Goal: Task Accomplishment & Management: Manage account settings

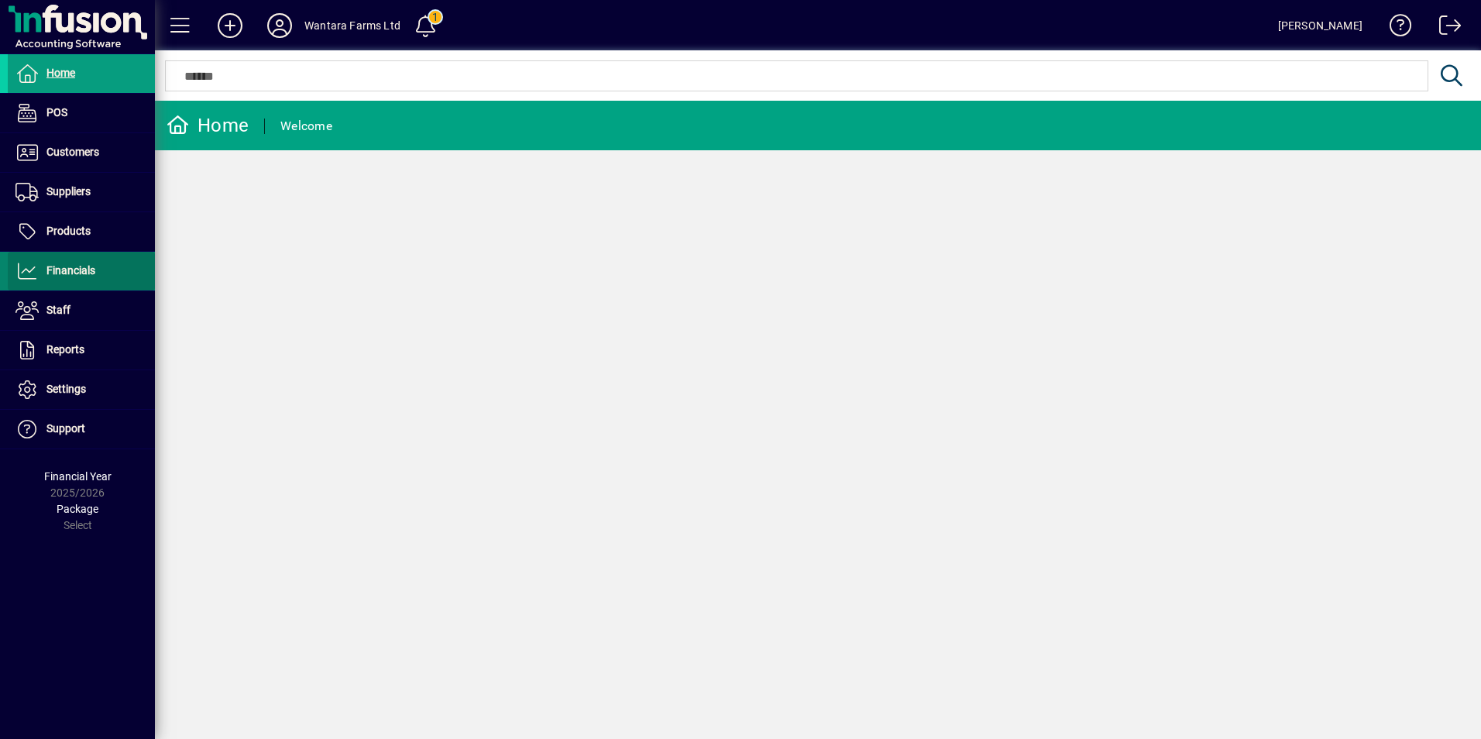
click at [65, 283] on span at bounding box center [81, 271] width 147 height 37
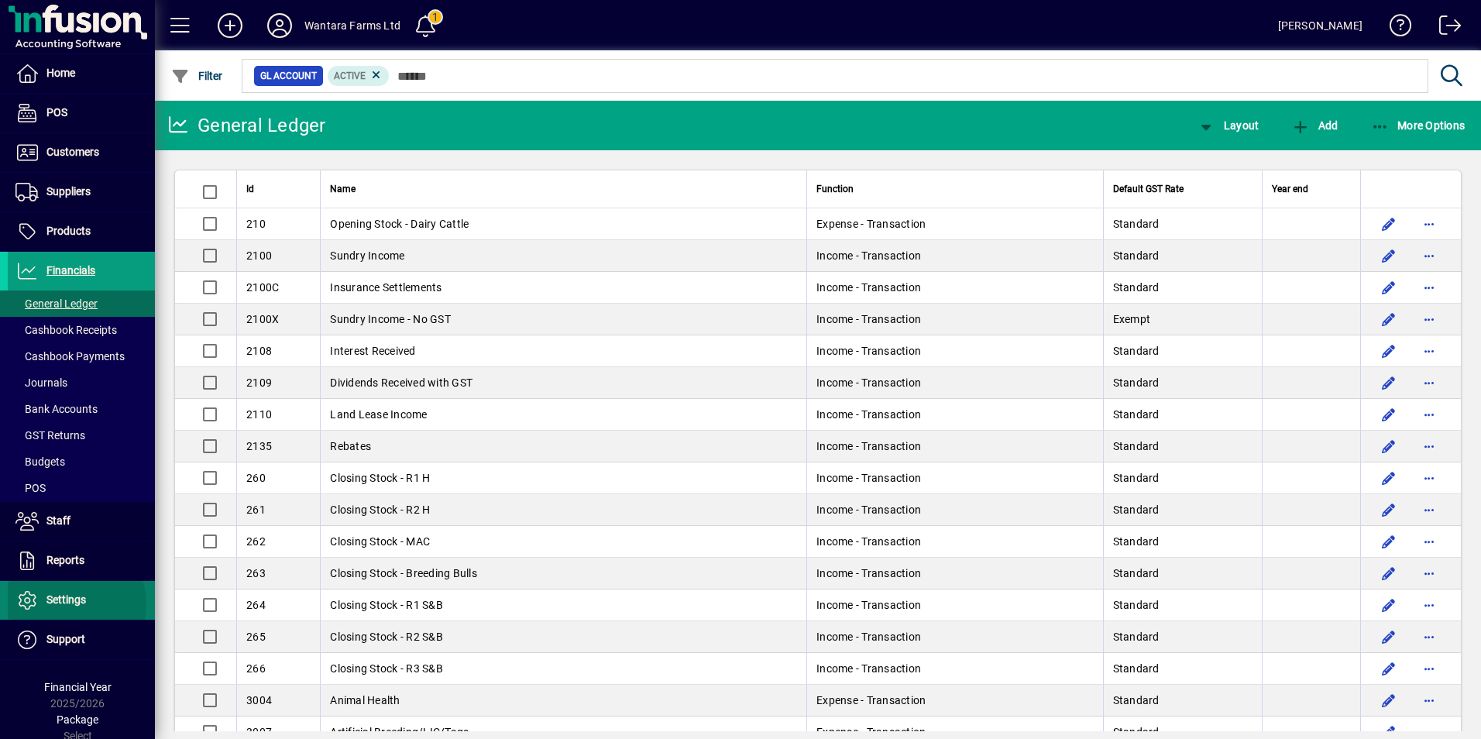
click at [65, 604] on span "Settings" at bounding box center [66, 599] width 40 height 12
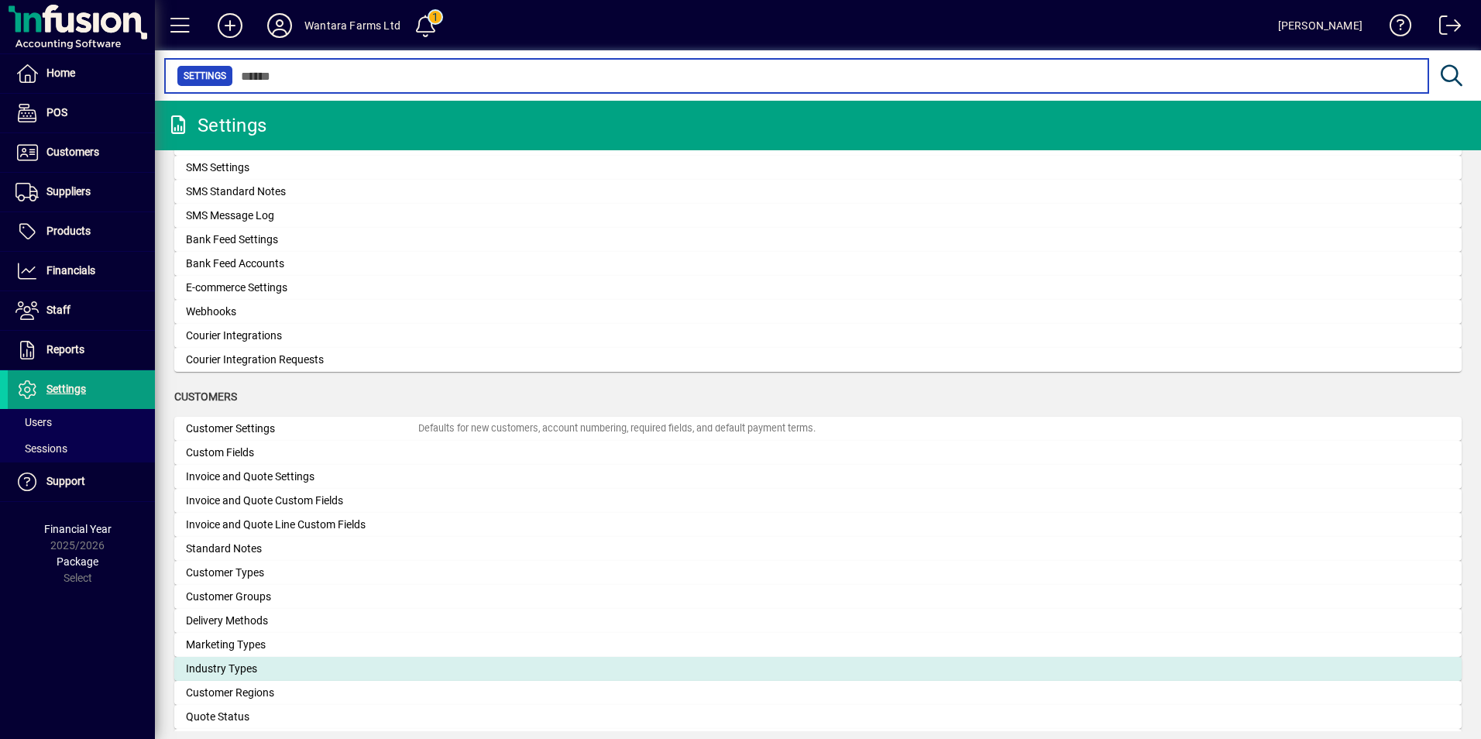
scroll to position [421, 0]
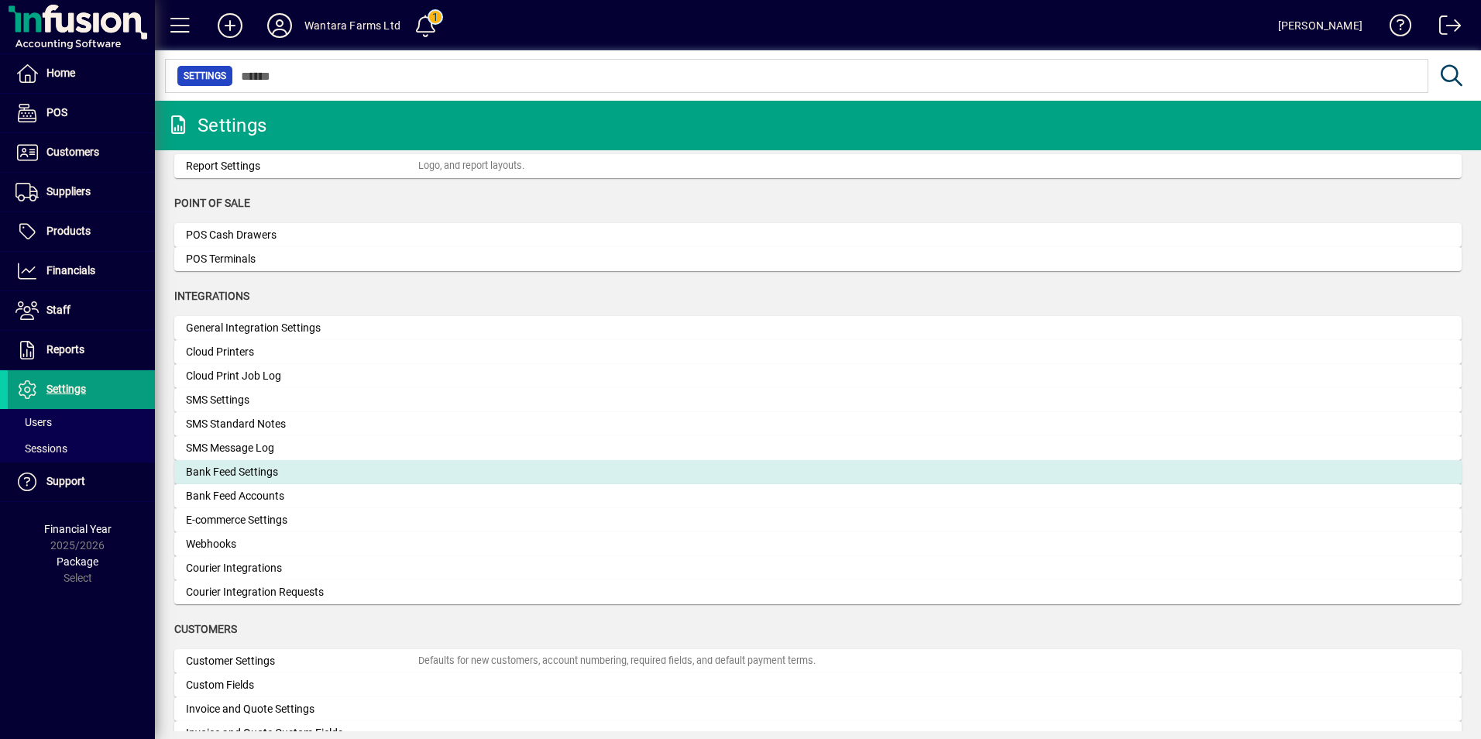
click at [257, 464] on div "Bank Feed Settings" at bounding box center [302, 472] width 232 height 16
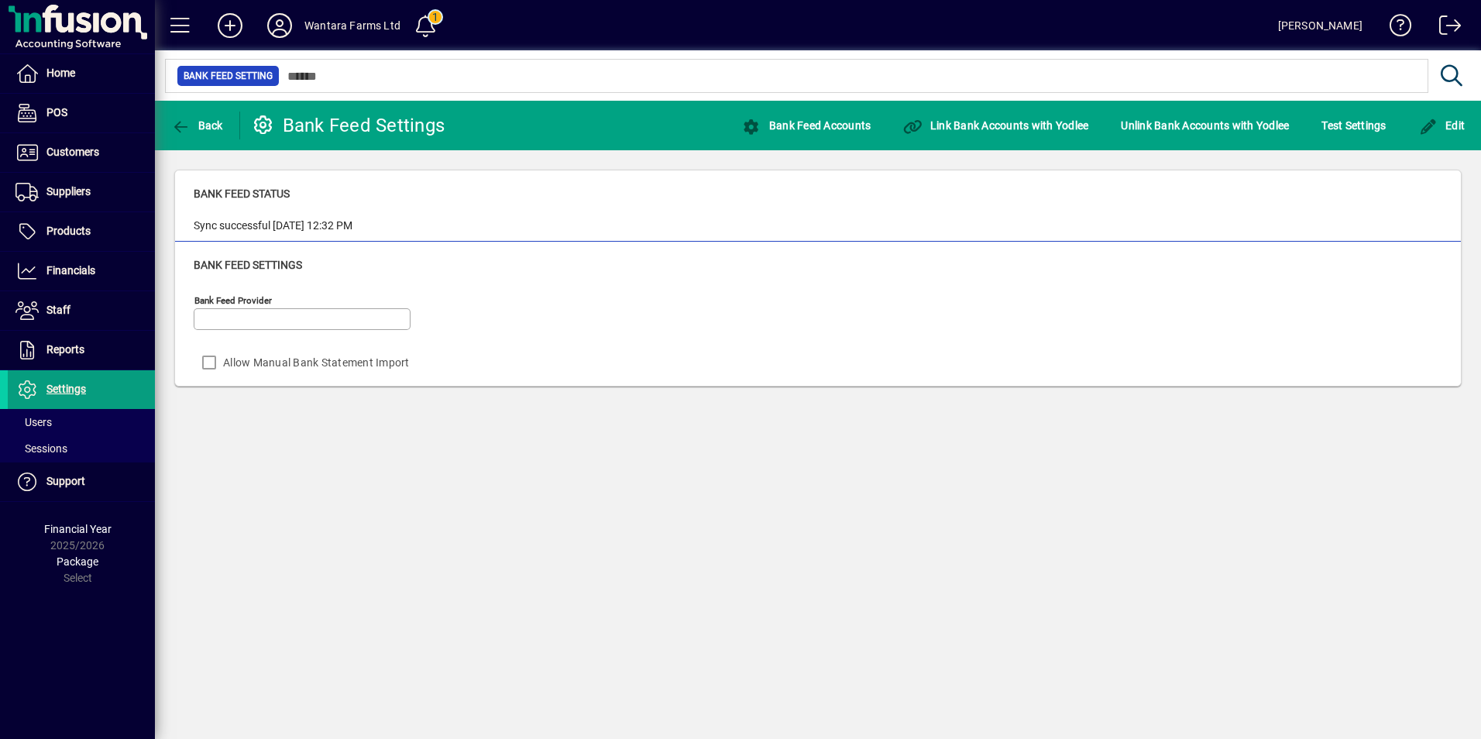
type input "******"
click at [66, 282] on span at bounding box center [81, 271] width 147 height 37
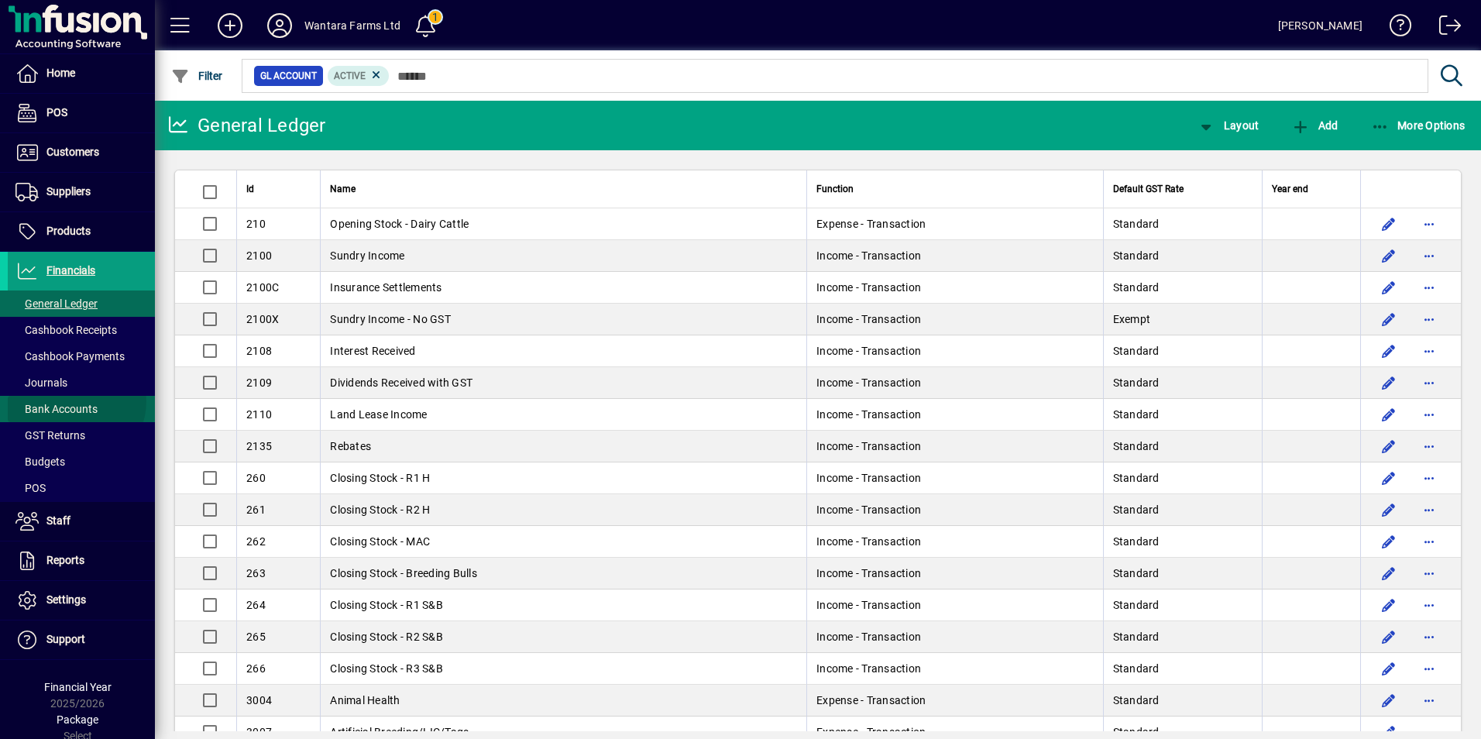
click at [75, 401] on span "Bank Accounts" at bounding box center [53, 409] width 90 height 16
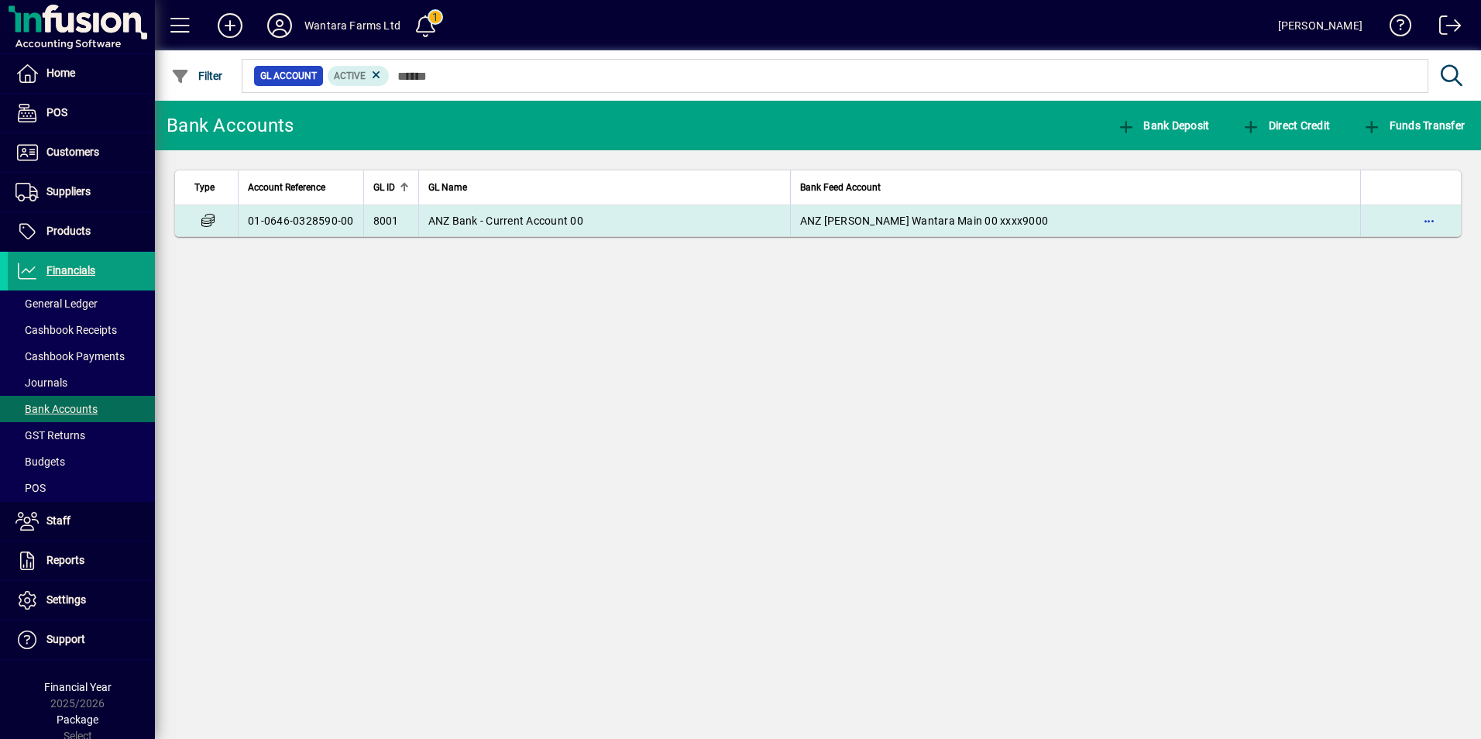
click at [545, 217] on span "ANZ Bank - Current Account 00" at bounding box center [505, 221] width 155 height 12
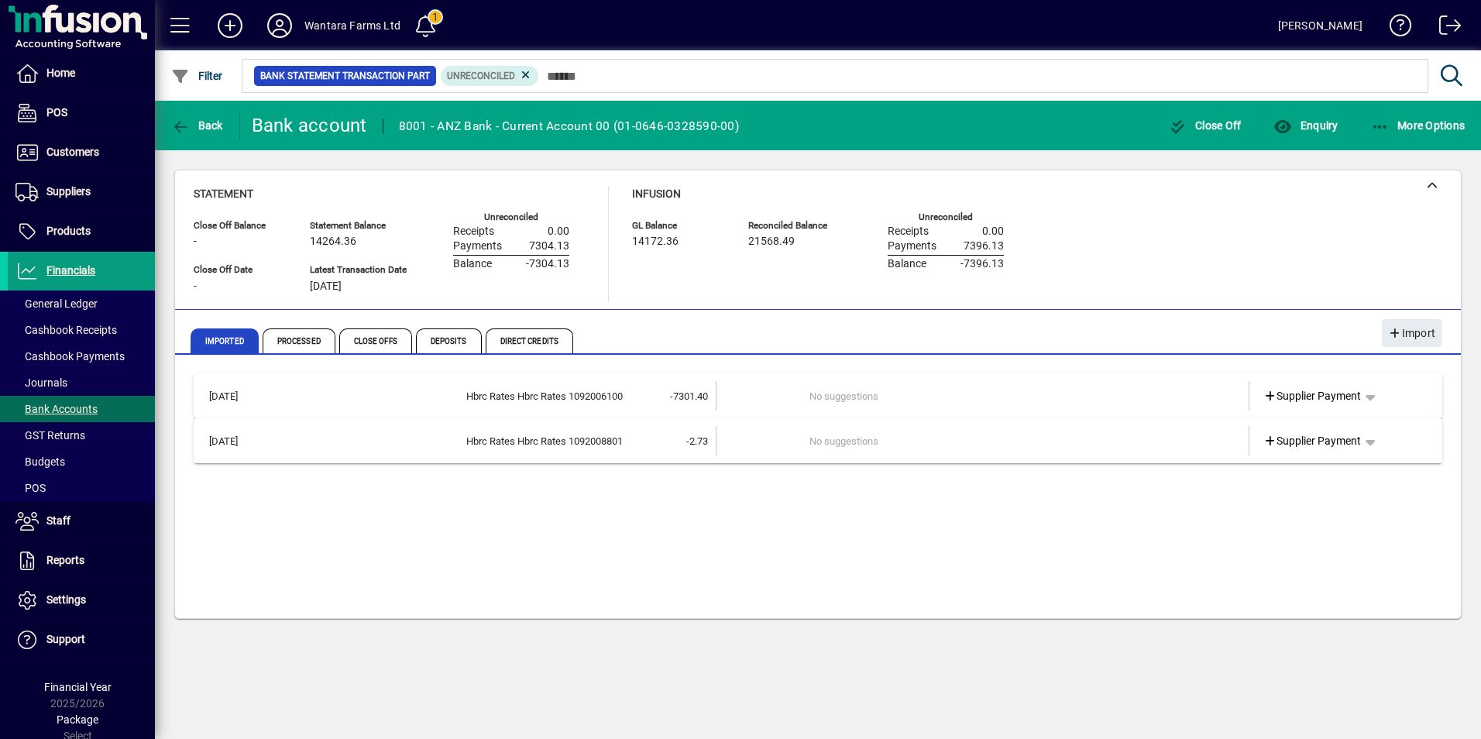
click at [600, 424] on mat-expansion-panel-header "[DATE] Hbrc Rates Hbrc Rates 1092008801 -2.73 No suggestions Supplier Payment" at bounding box center [818, 440] width 1249 height 45
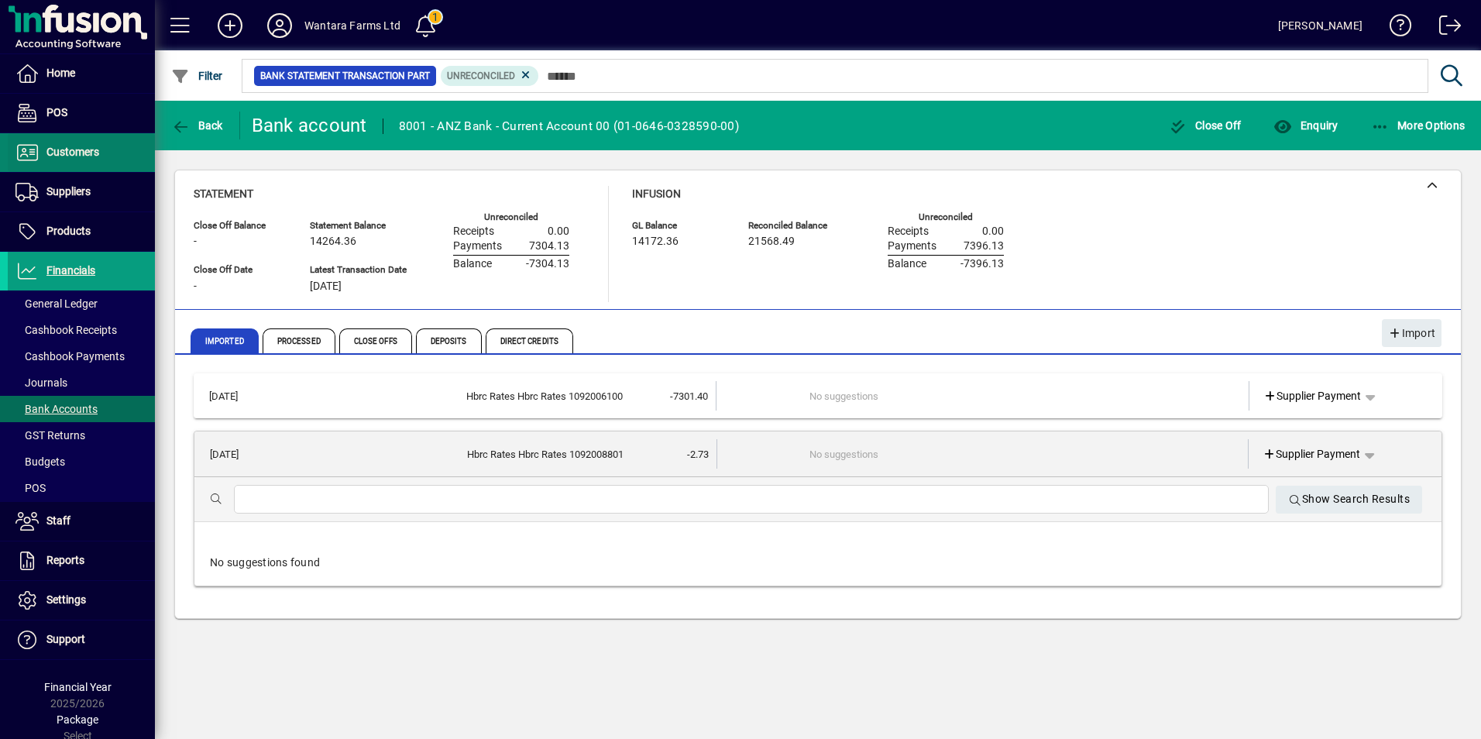
click at [69, 151] on span "Customers" at bounding box center [72, 152] width 53 height 12
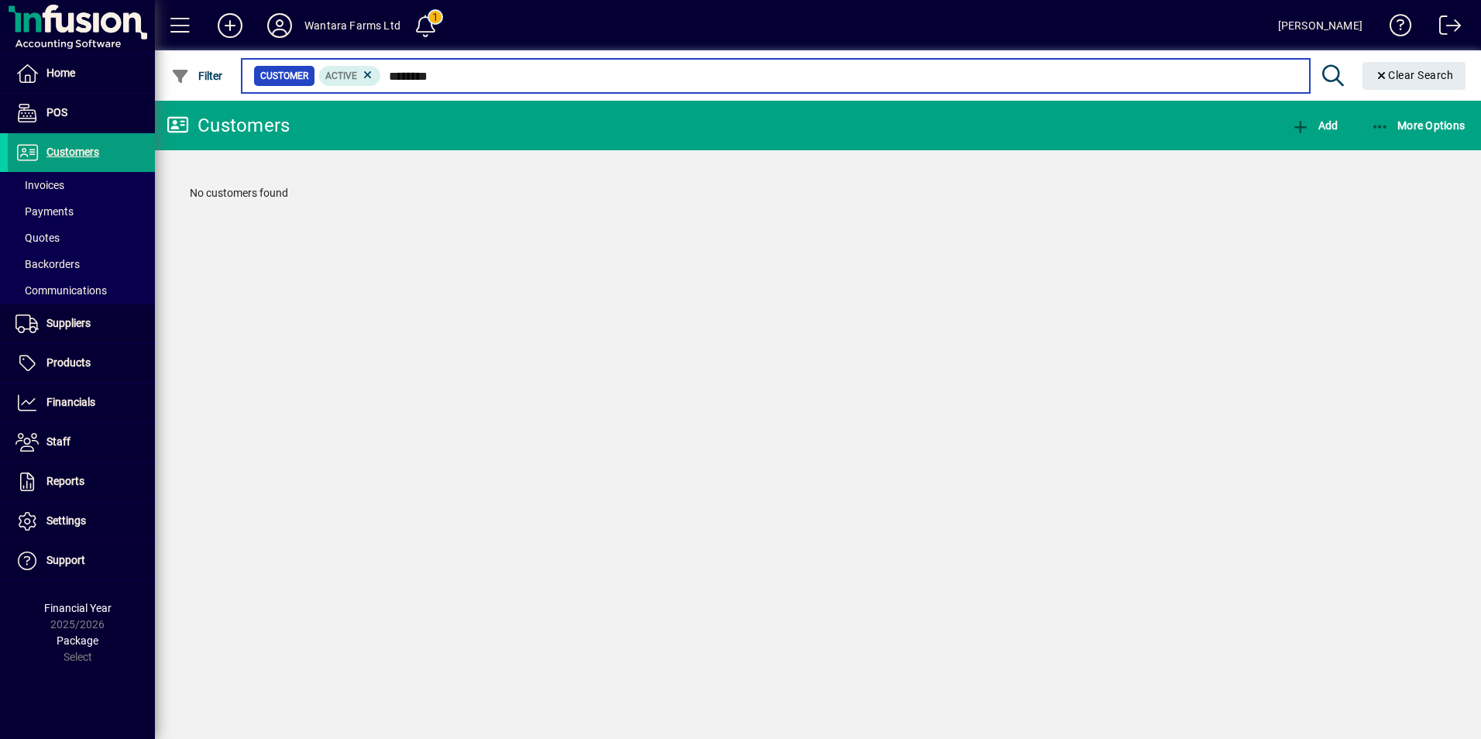
type input "********"
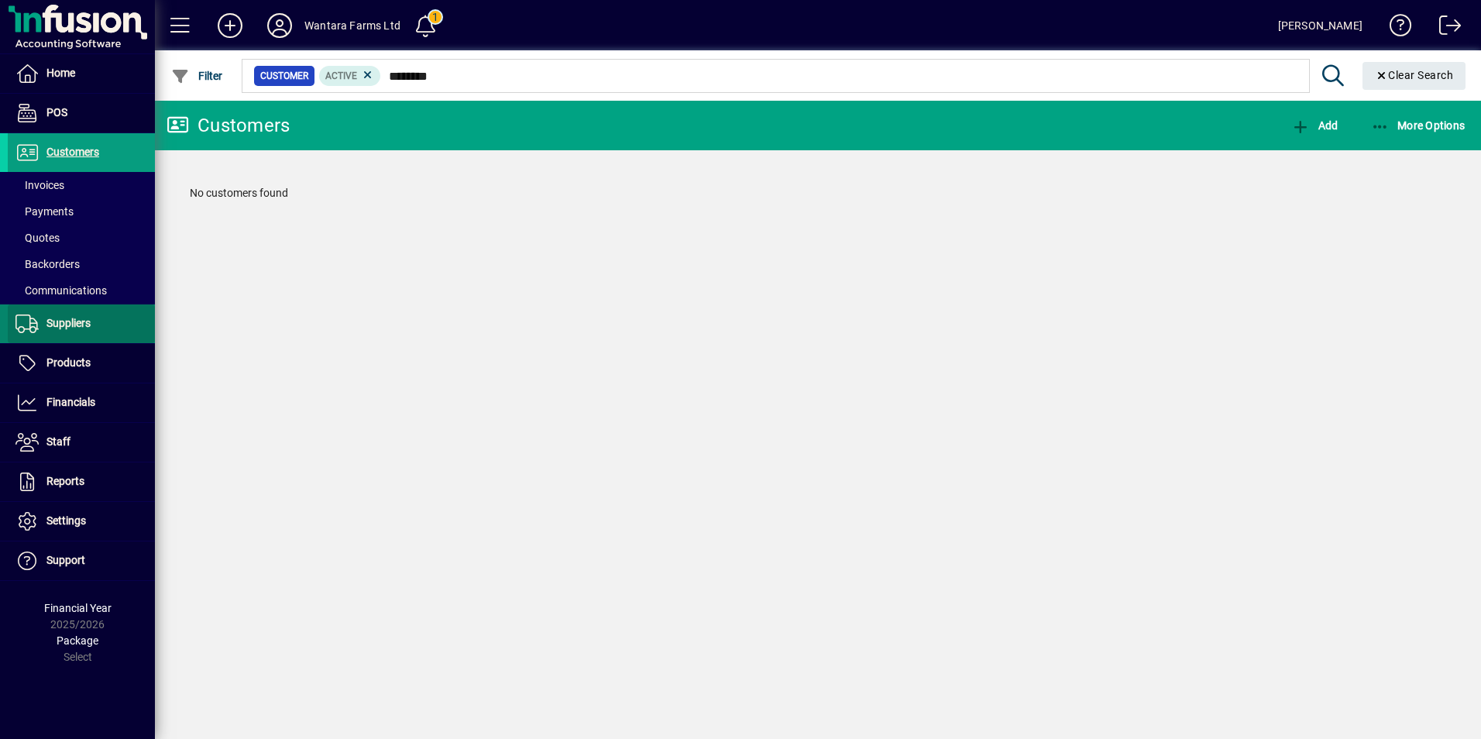
click at [59, 311] on span at bounding box center [81, 323] width 147 height 37
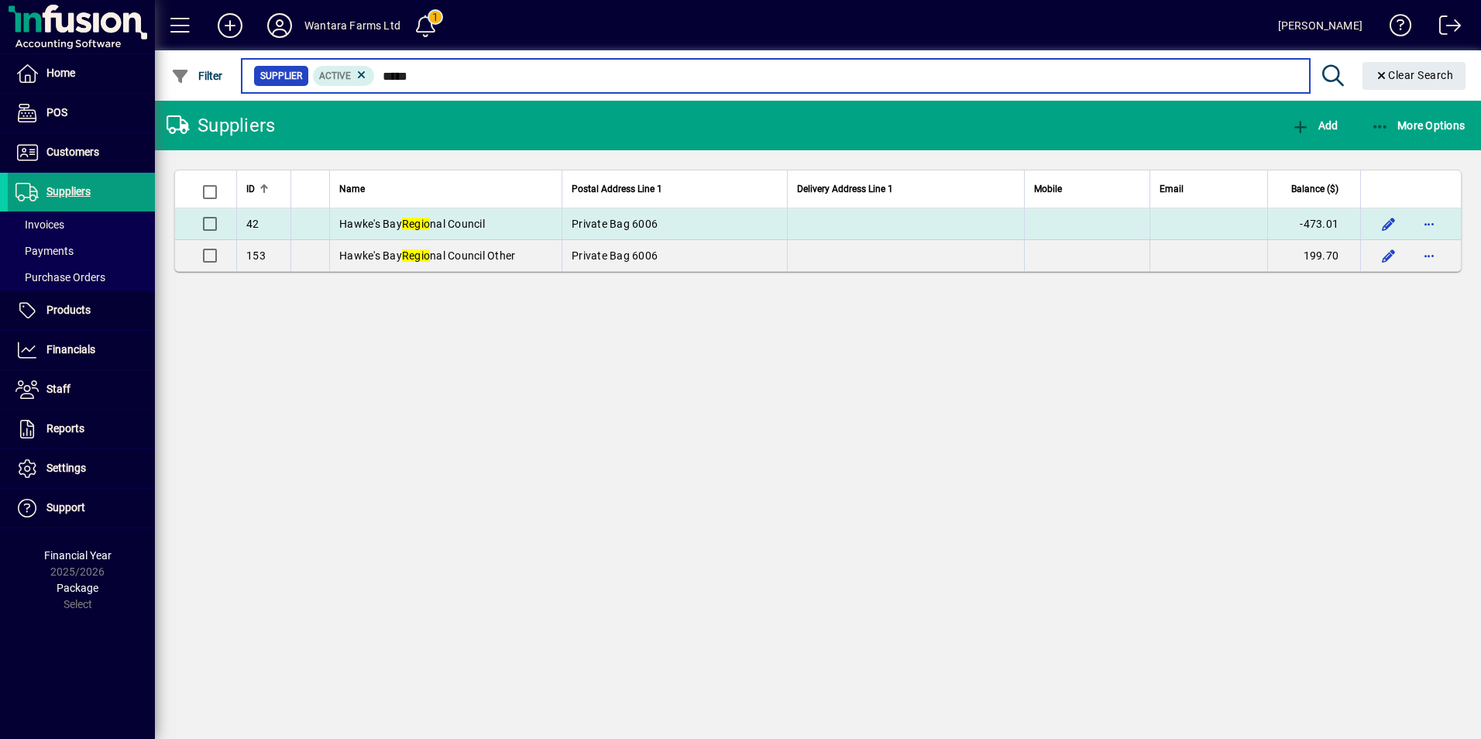
type input "*****"
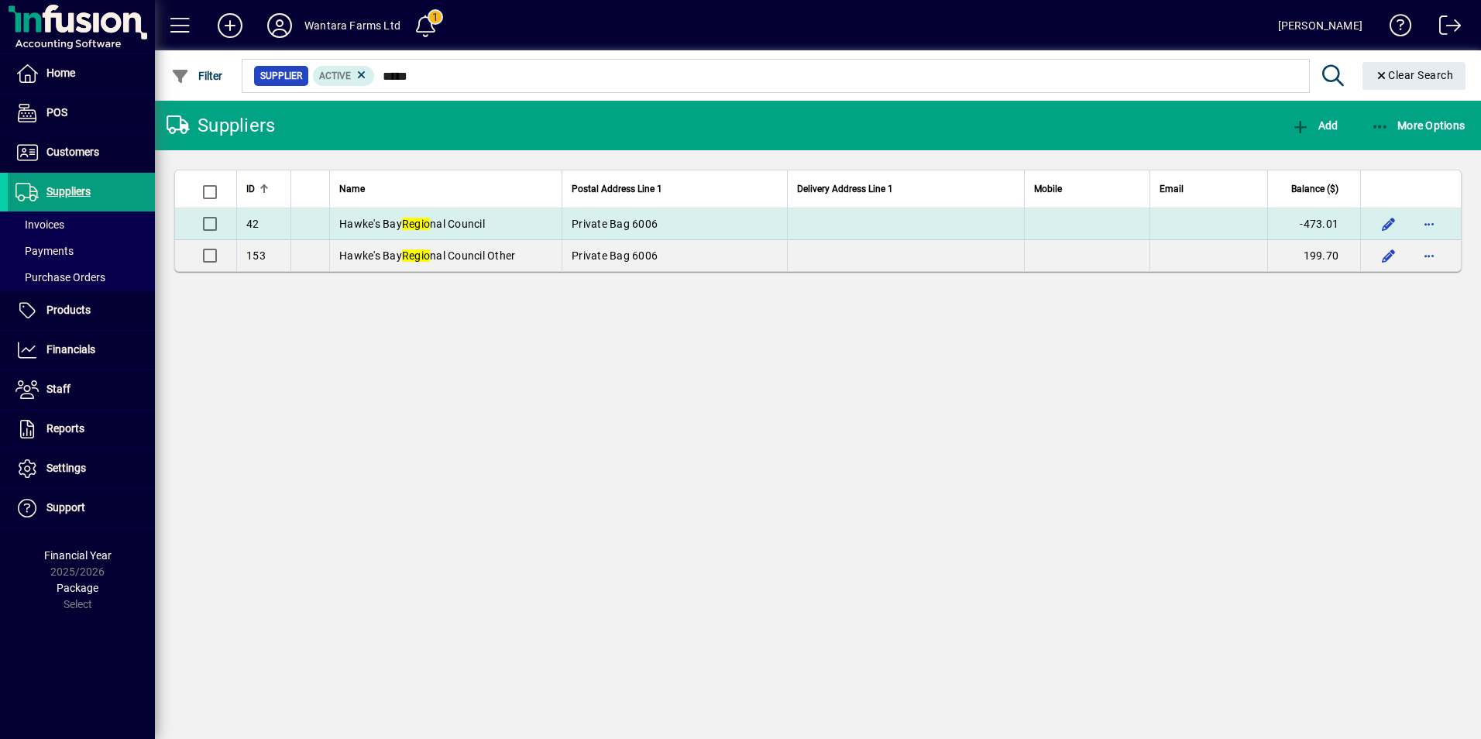
click at [482, 221] on span "Hawke's Bay Regio nal Council" at bounding box center [412, 224] width 146 height 12
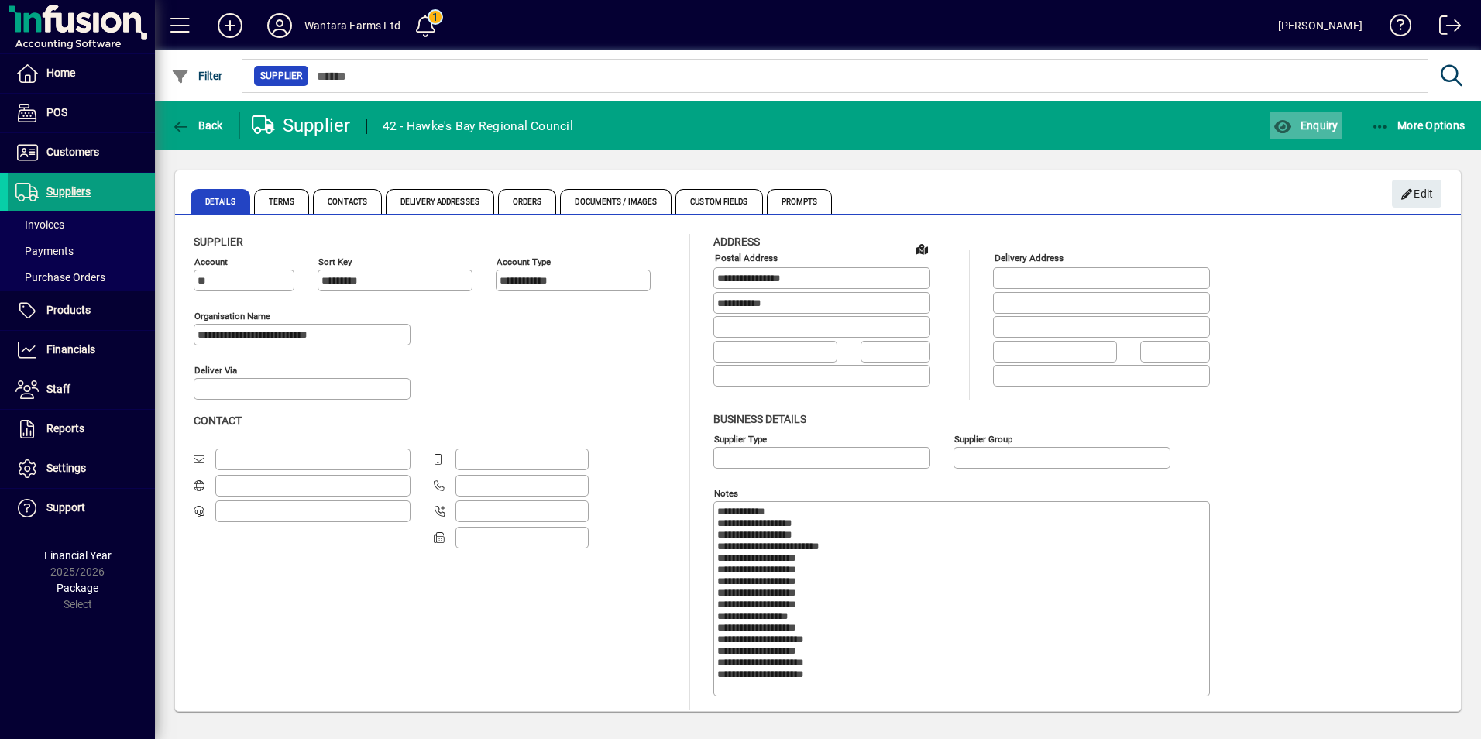
click at [1304, 132] on span "button" at bounding box center [1306, 125] width 72 height 37
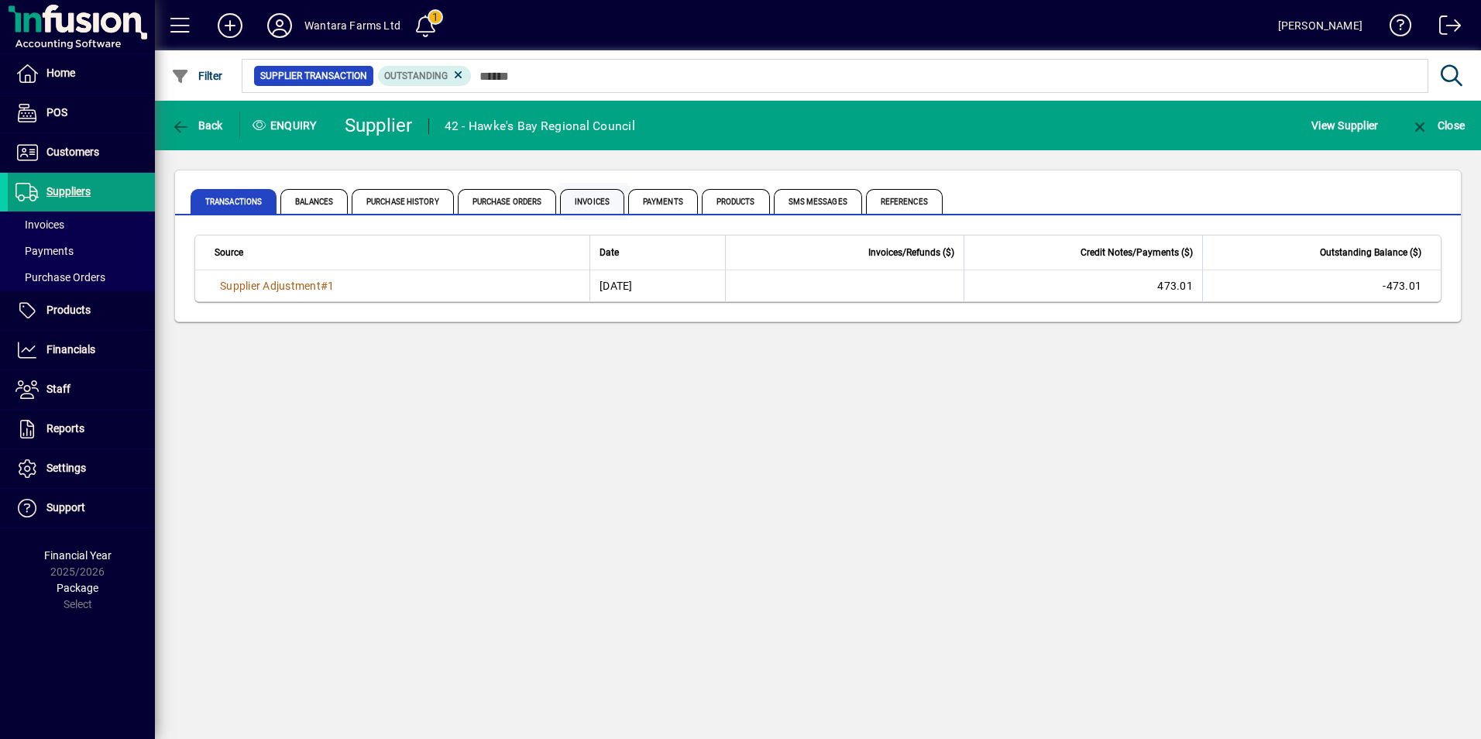
click at [596, 196] on span "Invoices" at bounding box center [592, 201] width 64 height 25
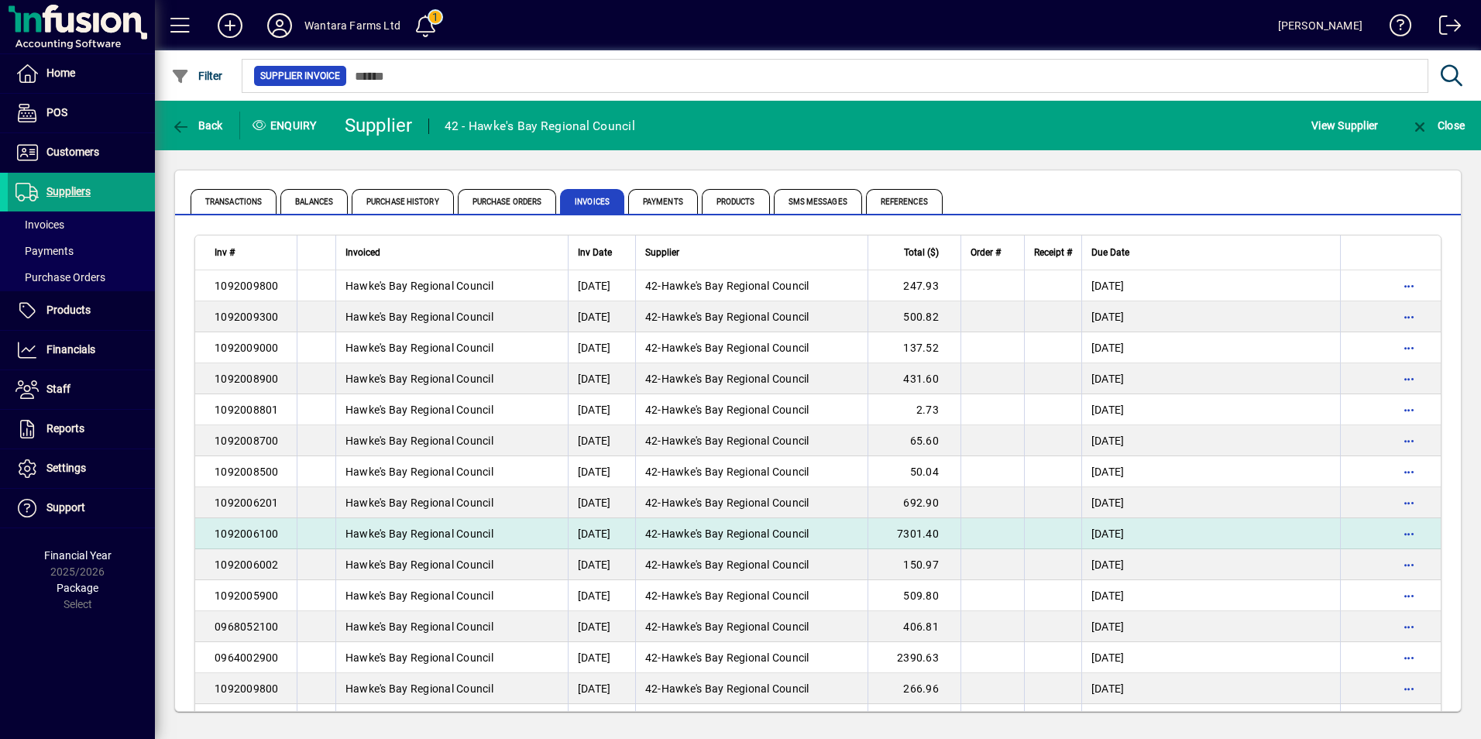
click at [921, 524] on td "7301.40" at bounding box center [914, 533] width 93 height 31
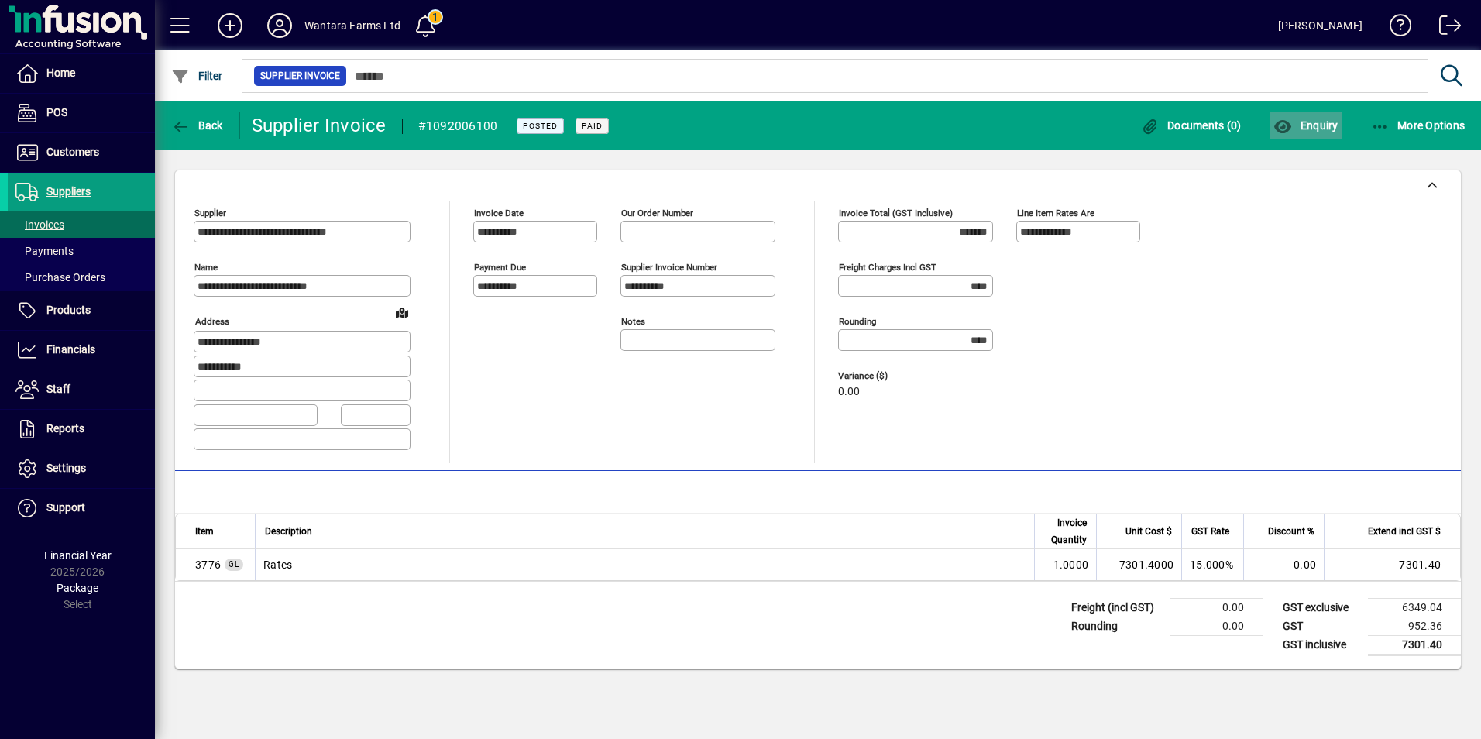
click at [1290, 129] on icon "button" at bounding box center [1282, 126] width 19 height 15
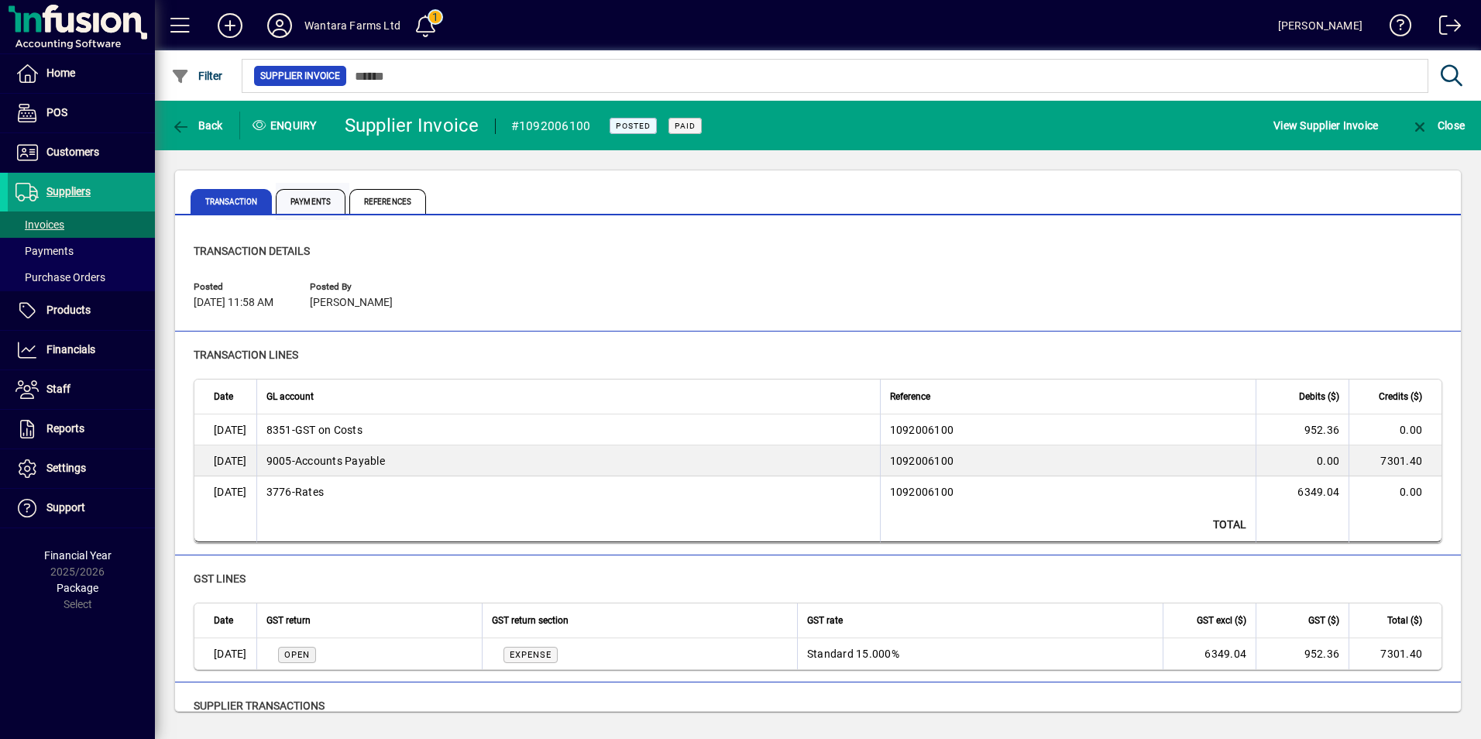
click at [326, 202] on span "Payments" at bounding box center [311, 201] width 70 height 25
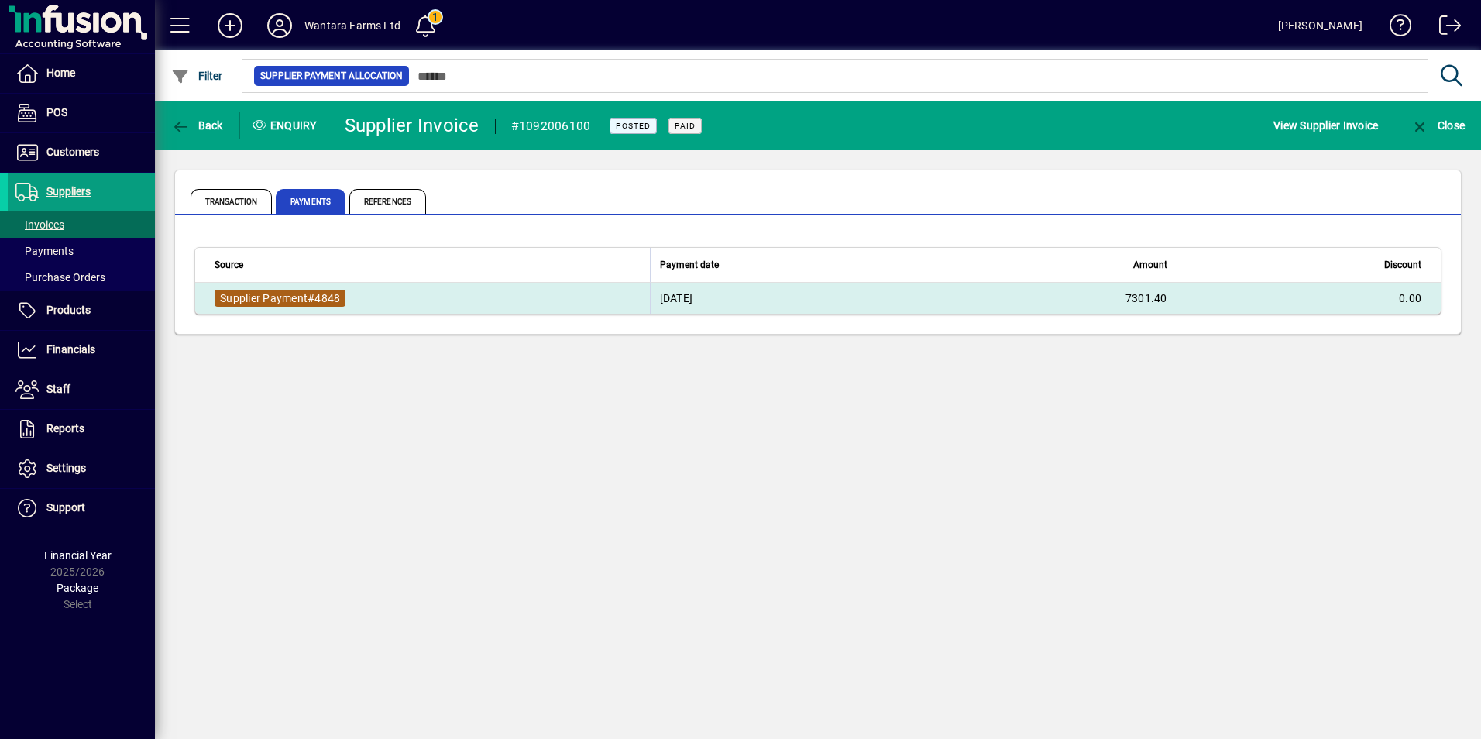
click at [327, 298] on span "4848" at bounding box center [327, 298] width 26 height 12
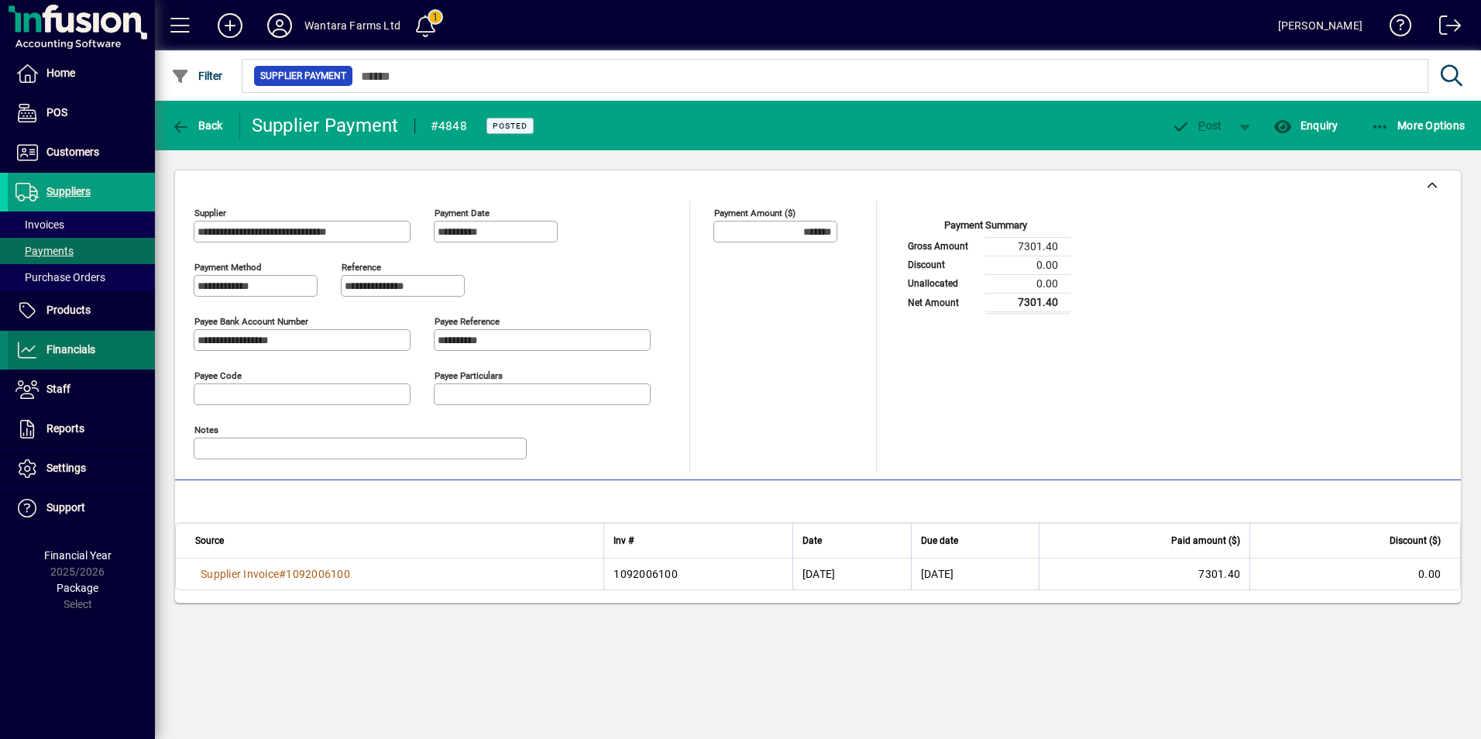
click at [61, 342] on span "Financials" at bounding box center [52, 350] width 88 height 19
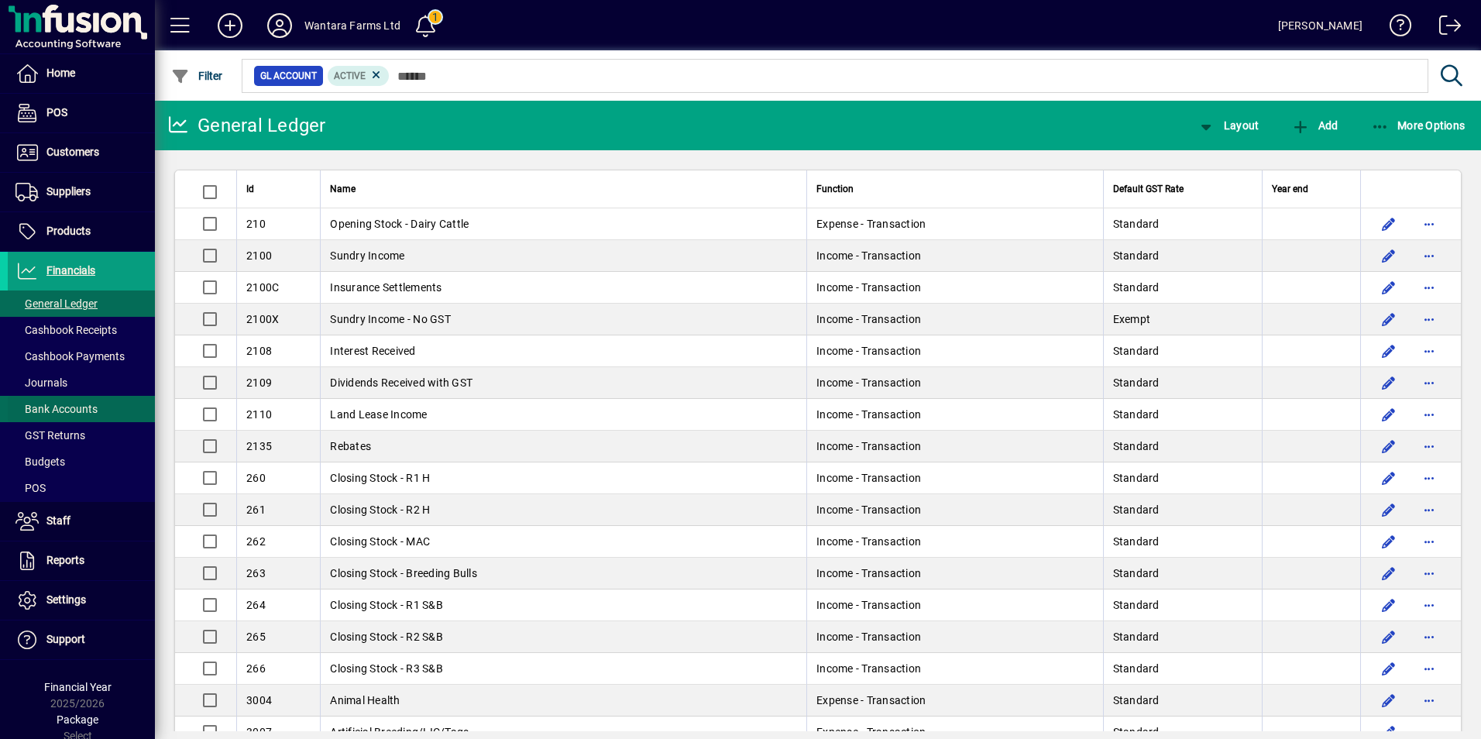
click at [67, 403] on span "Bank Accounts" at bounding box center [56, 409] width 82 height 12
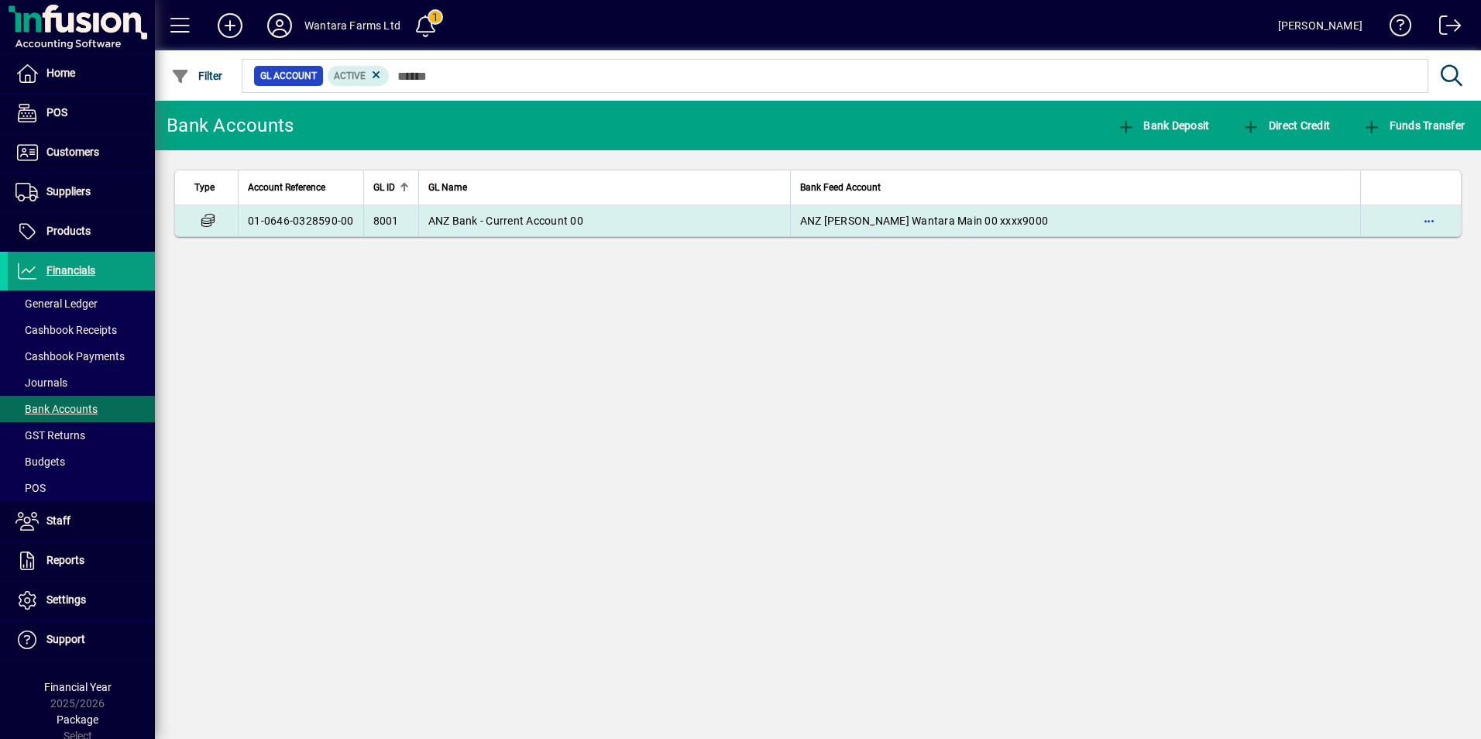
click at [495, 228] on td "ANZ Bank - Current Account 00" at bounding box center [604, 220] width 372 height 31
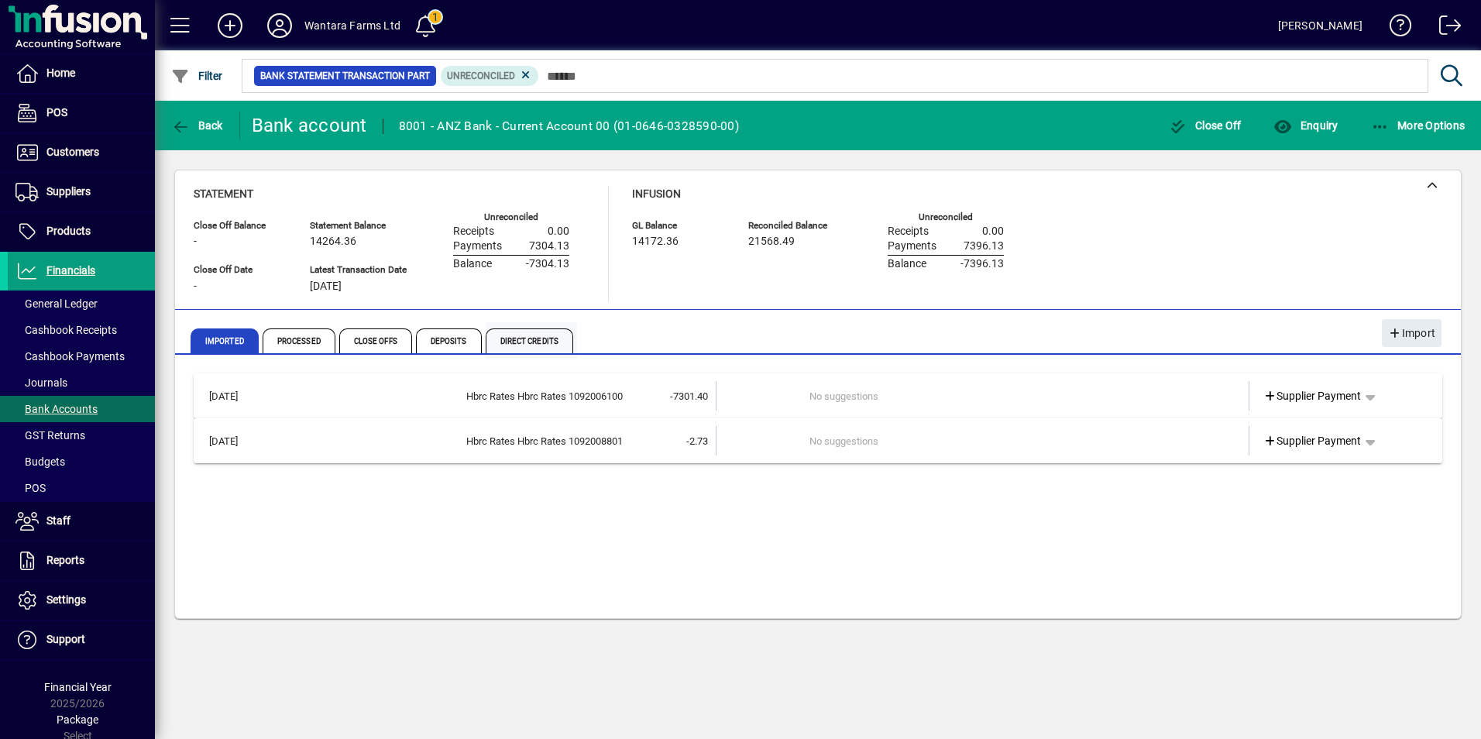
click at [517, 338] on span "Direct Credits" at bounding box center [530, 340] width 88 height 25
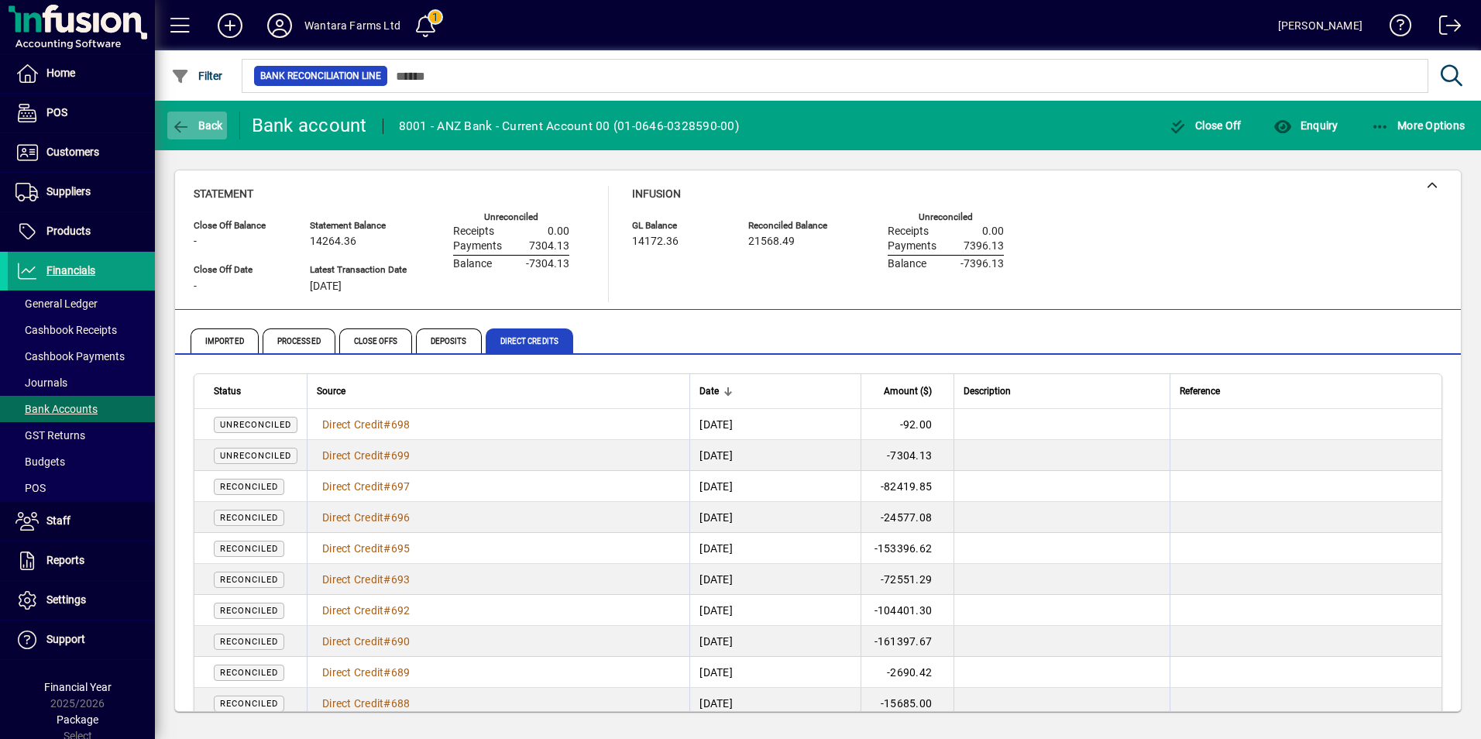
click at [193, 125] on span "Back" at bounding box center [197, 125] width 52 height 12
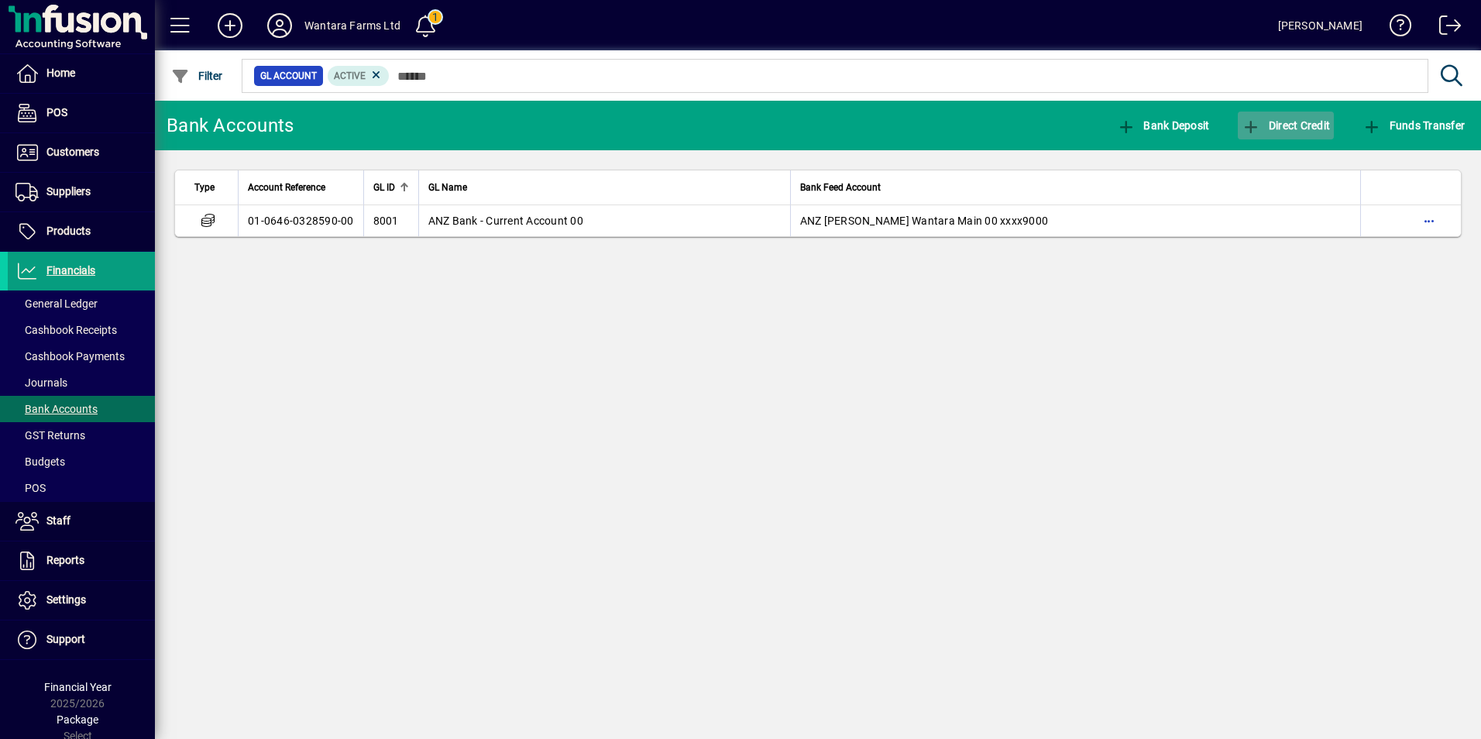
click at [1249, 130] on icon "button" at bounding box center [1251, 126] width 19 height 15
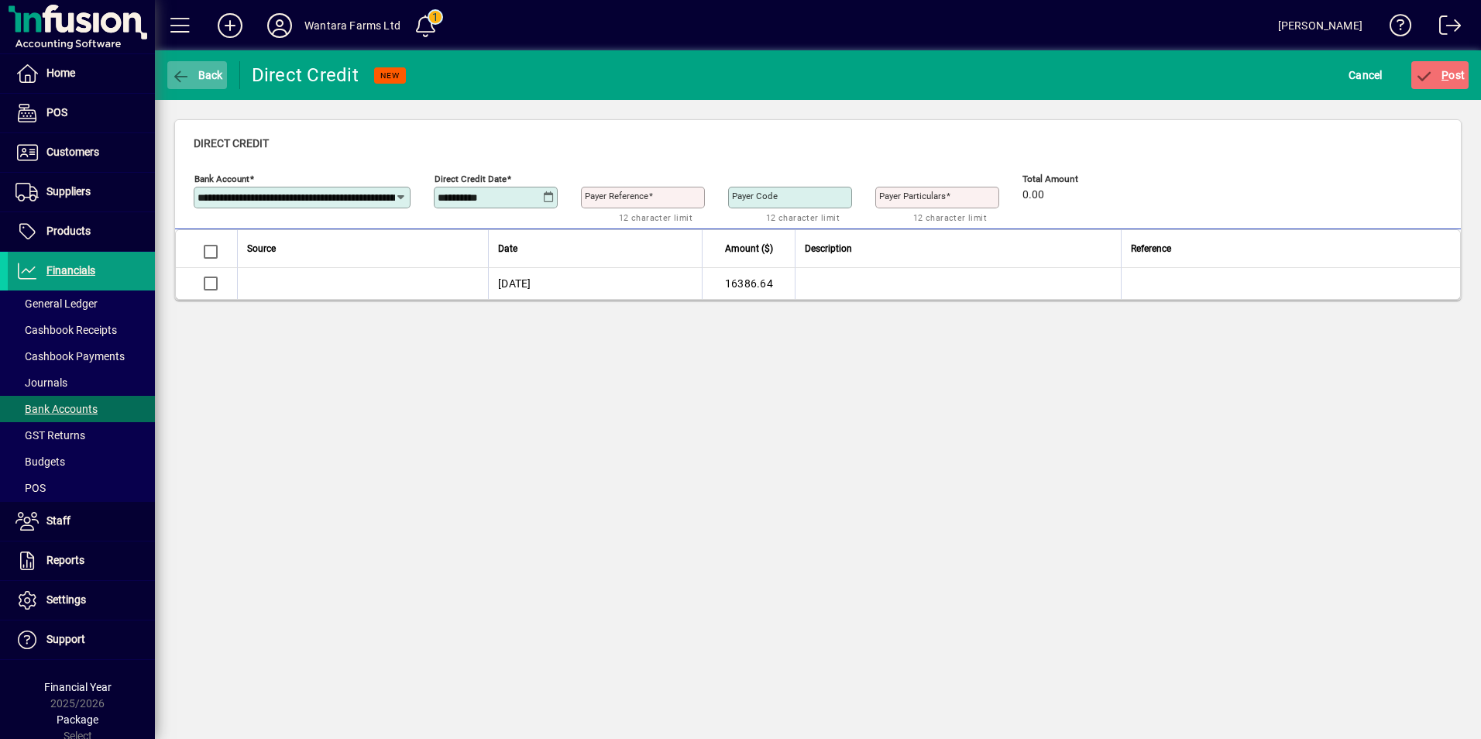
click at [201, 74] on span "Back" at bounding box center [197, 75] width 52 height 12
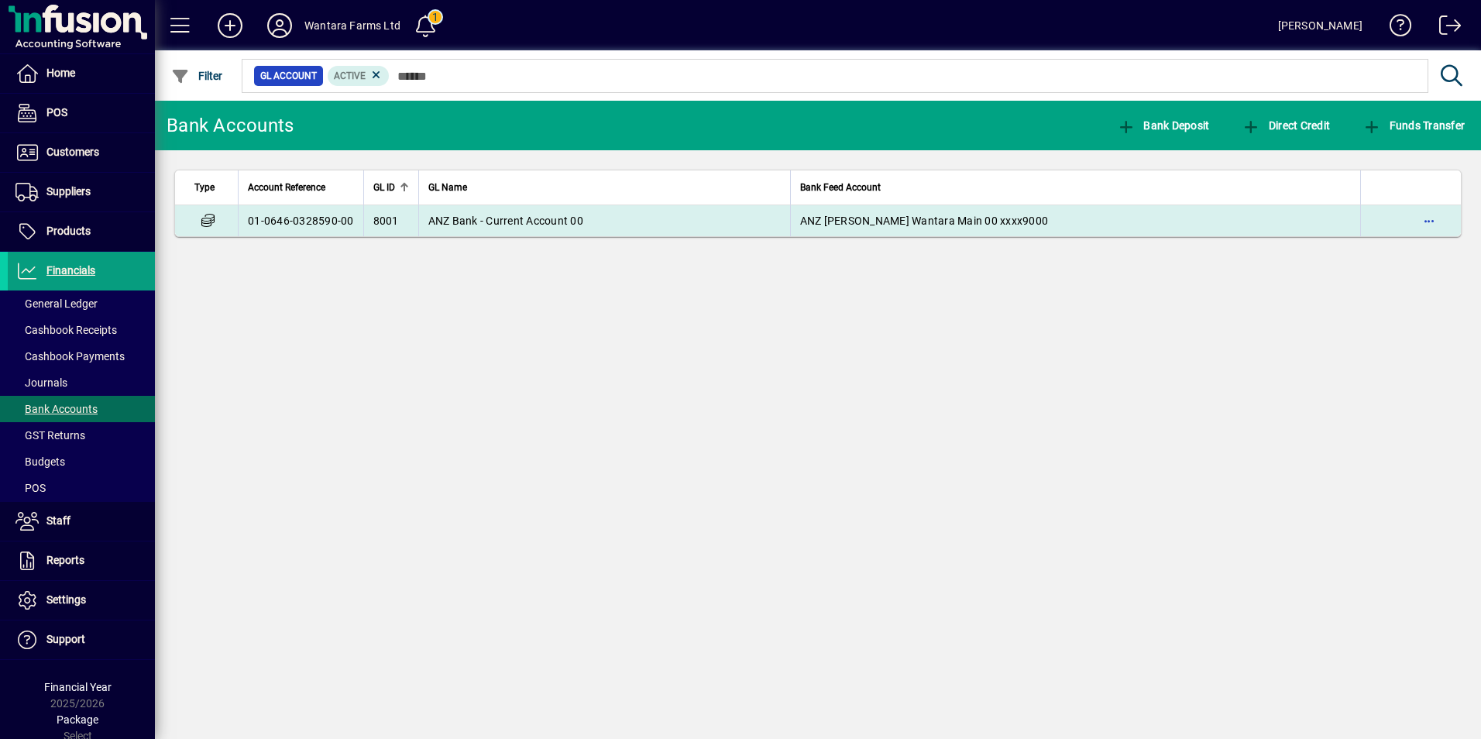
click at [549, 225] on span "ANZ Bank - Current Account 00" at bounding box center [505, 221] width 155 height 12
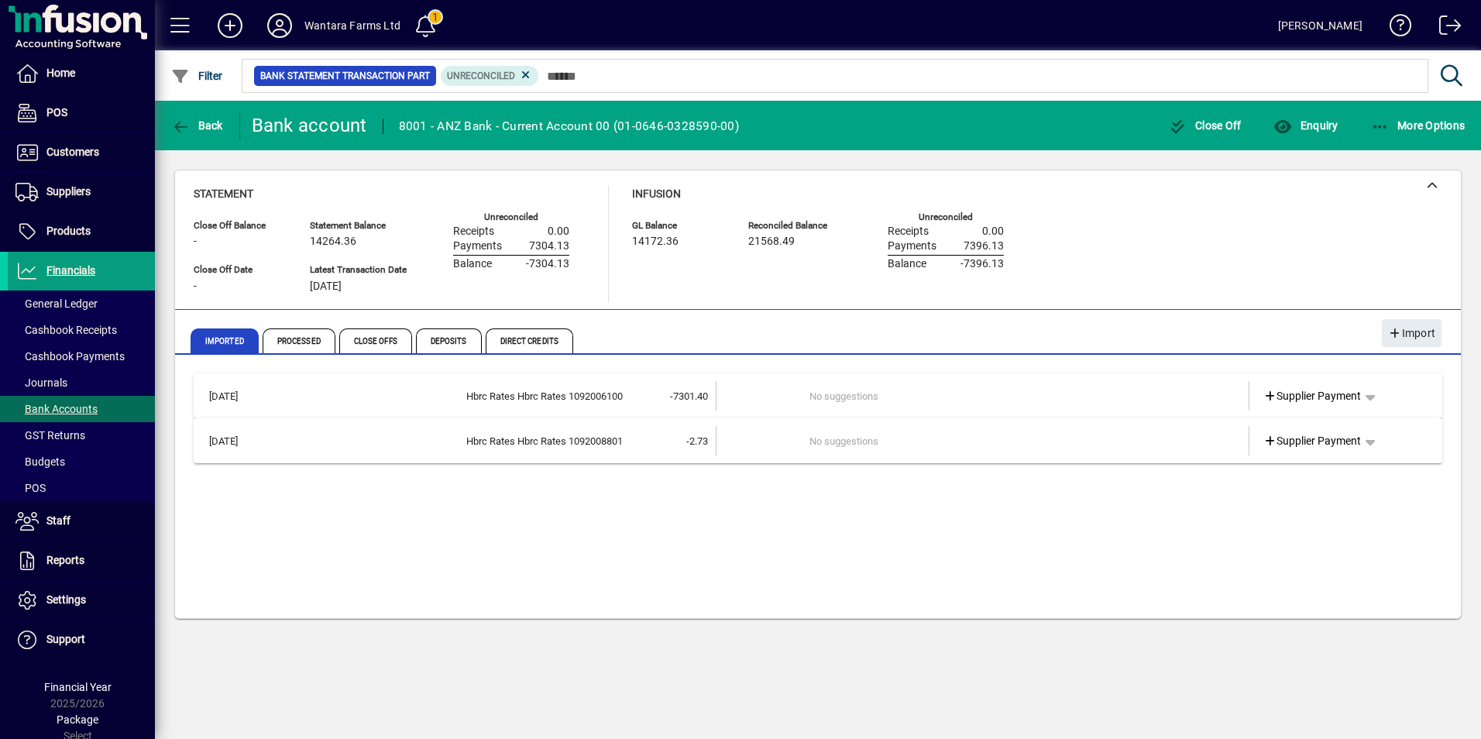
click at [601, 397] on div "Hbrc Rates Hbrc Rates 1092006100" at bounding box center [448, 396] width 349 height 15
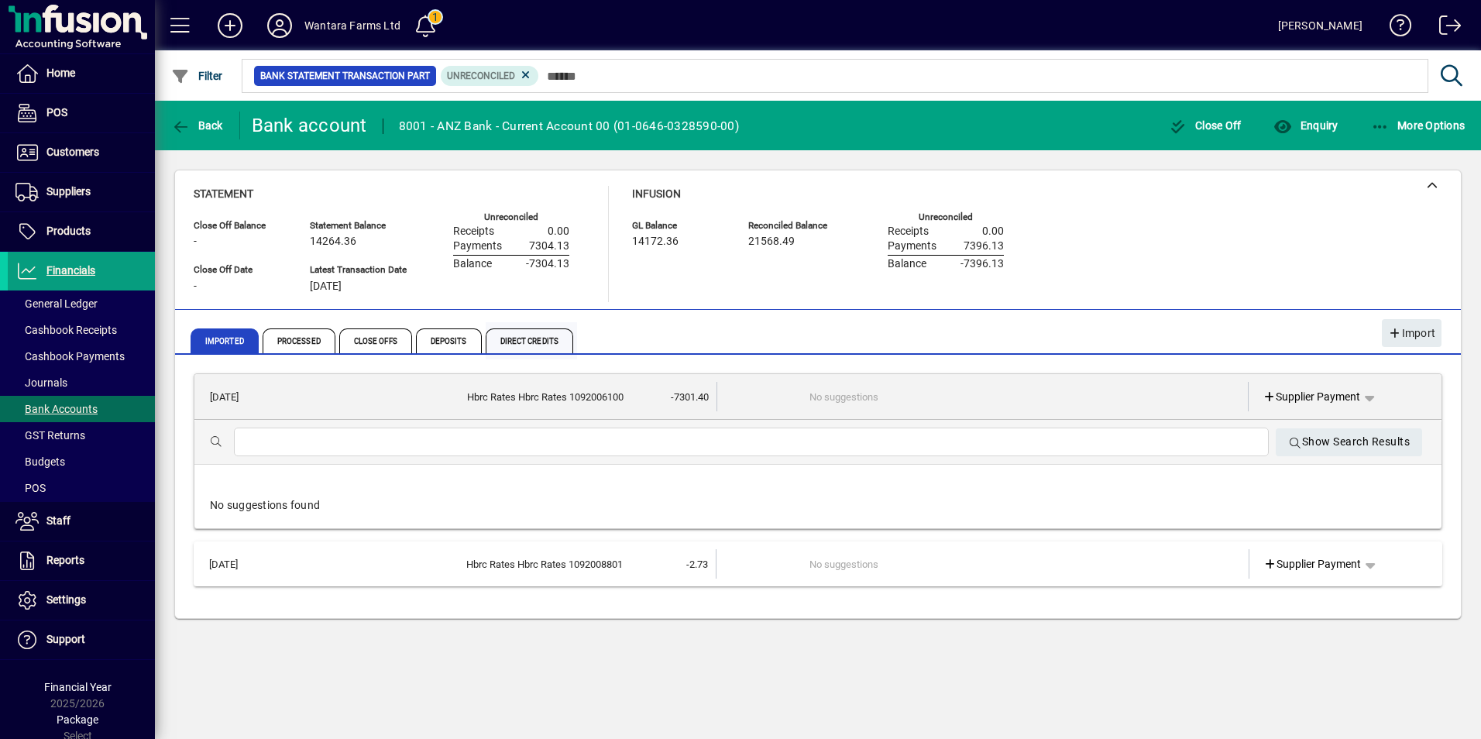
click at [538, 345] on span "Direct Credits" at bounding box center [530, 340] width 88 height 25
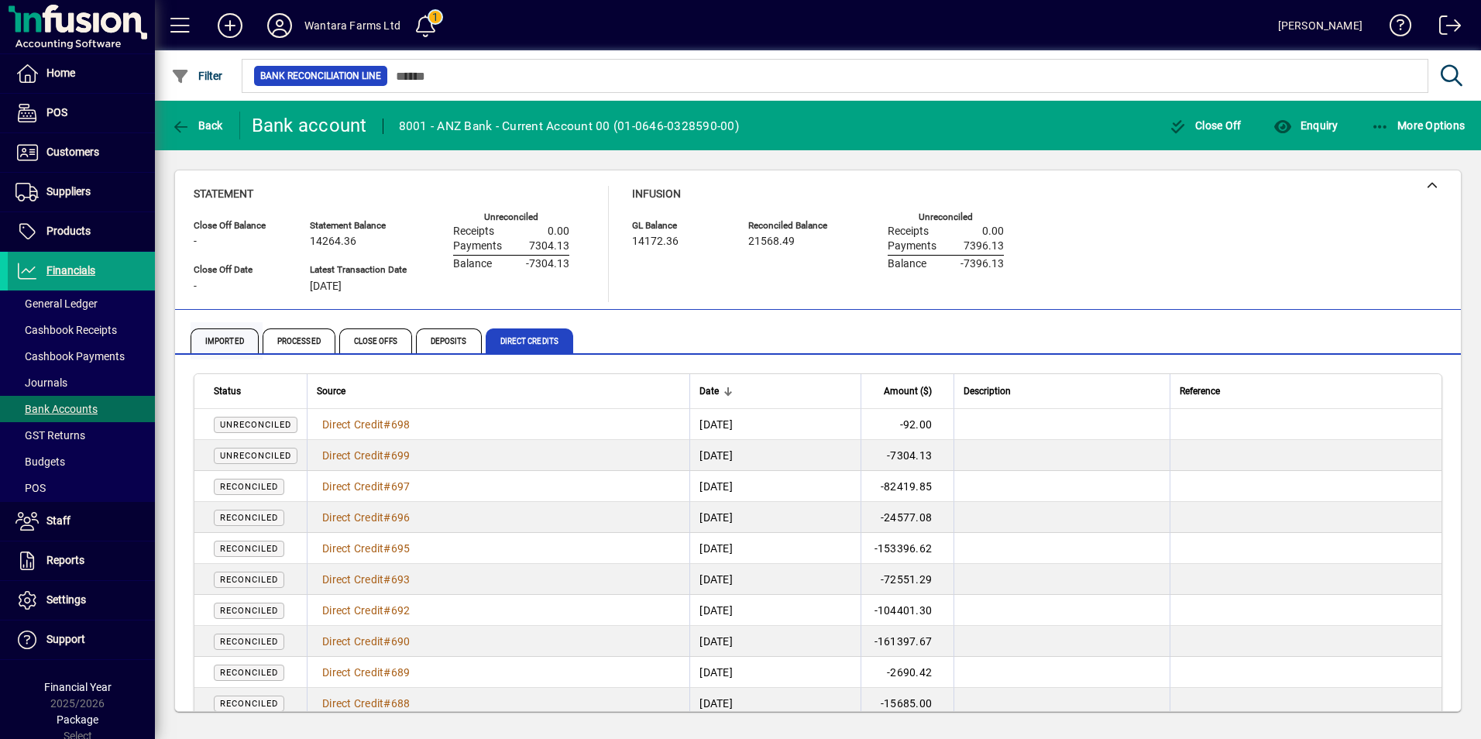
click at [223, 341] on span "Imported" at bounding box center [225, 340] width 68 height 25
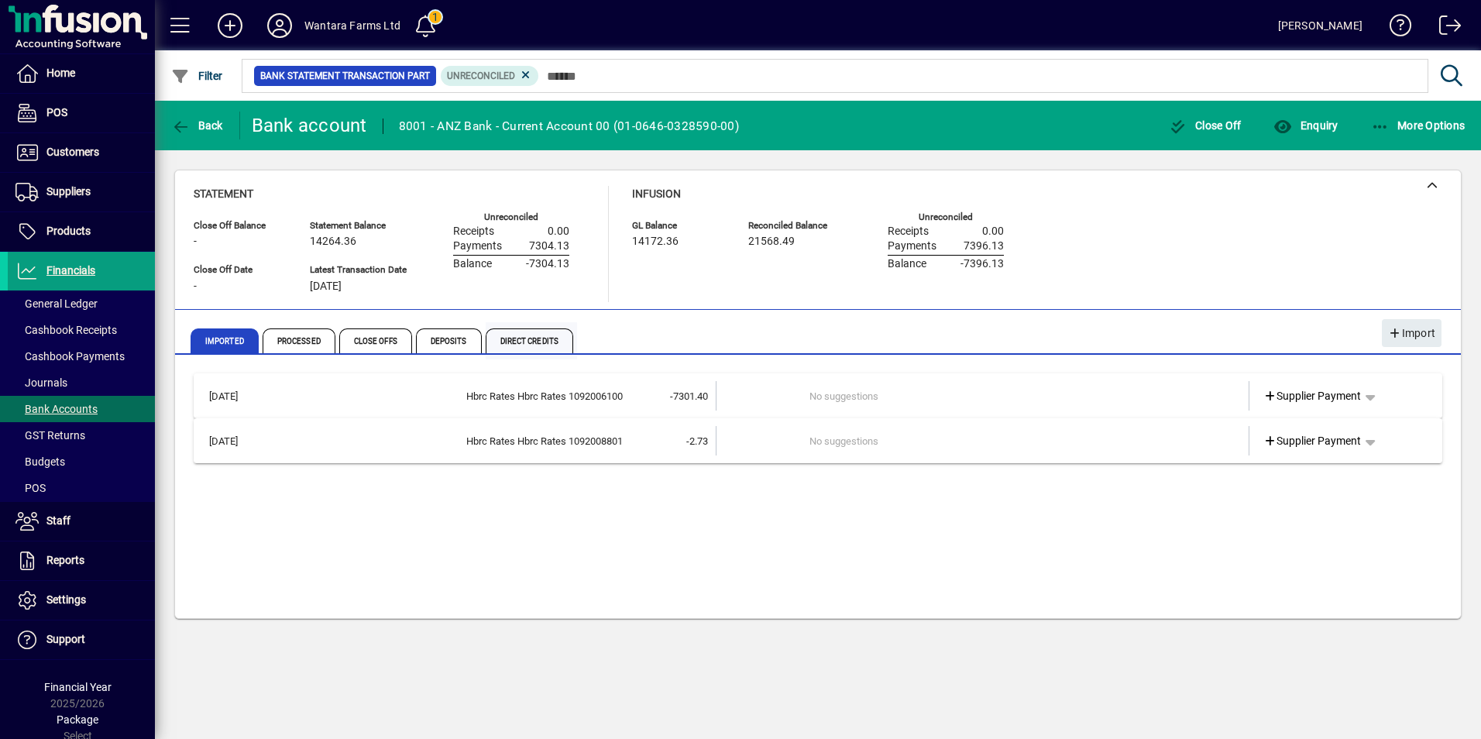
click at [523, 337] on span "Direct Credits" at bounding box center [530, 340] width 88 height 25
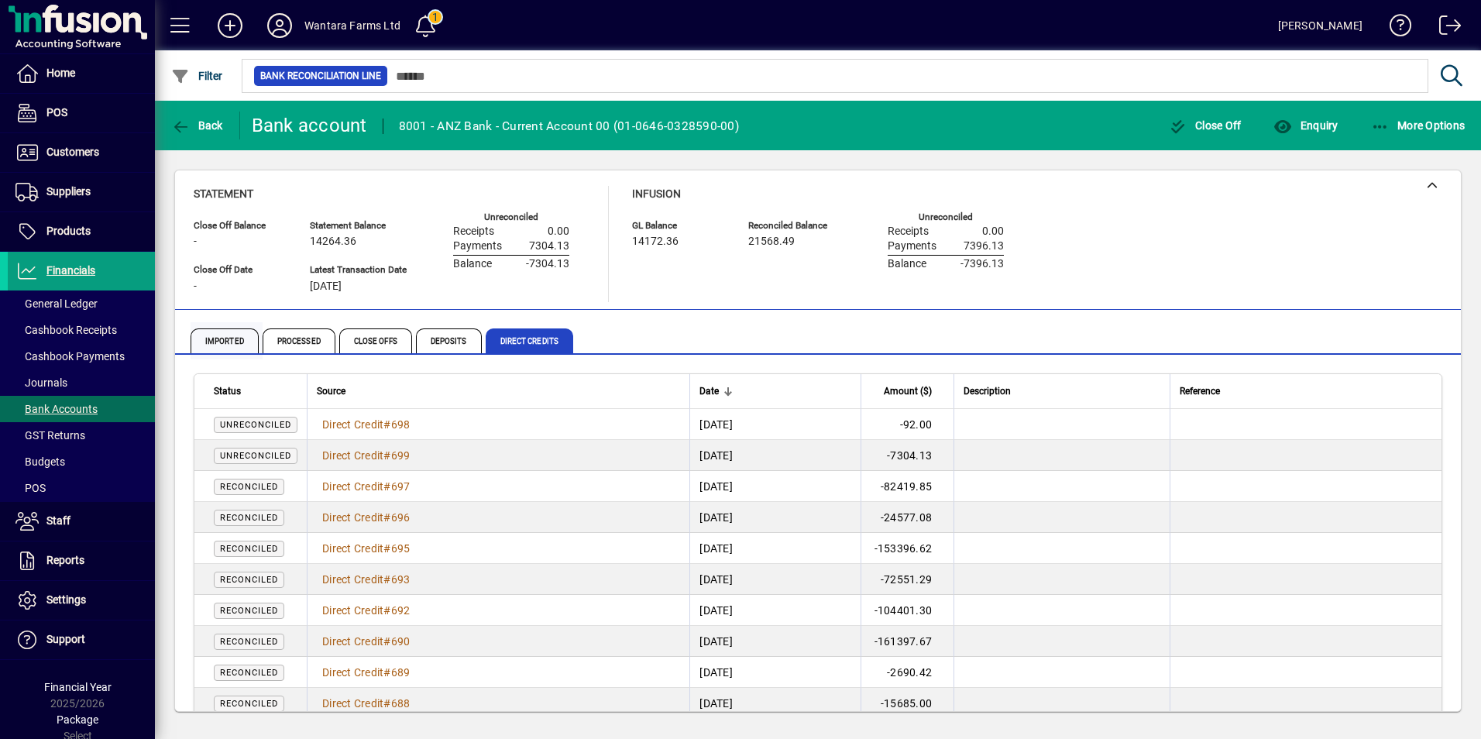
click at [238, 342] on span "Imported" at bounding box center [225, 340] width 68 height 25
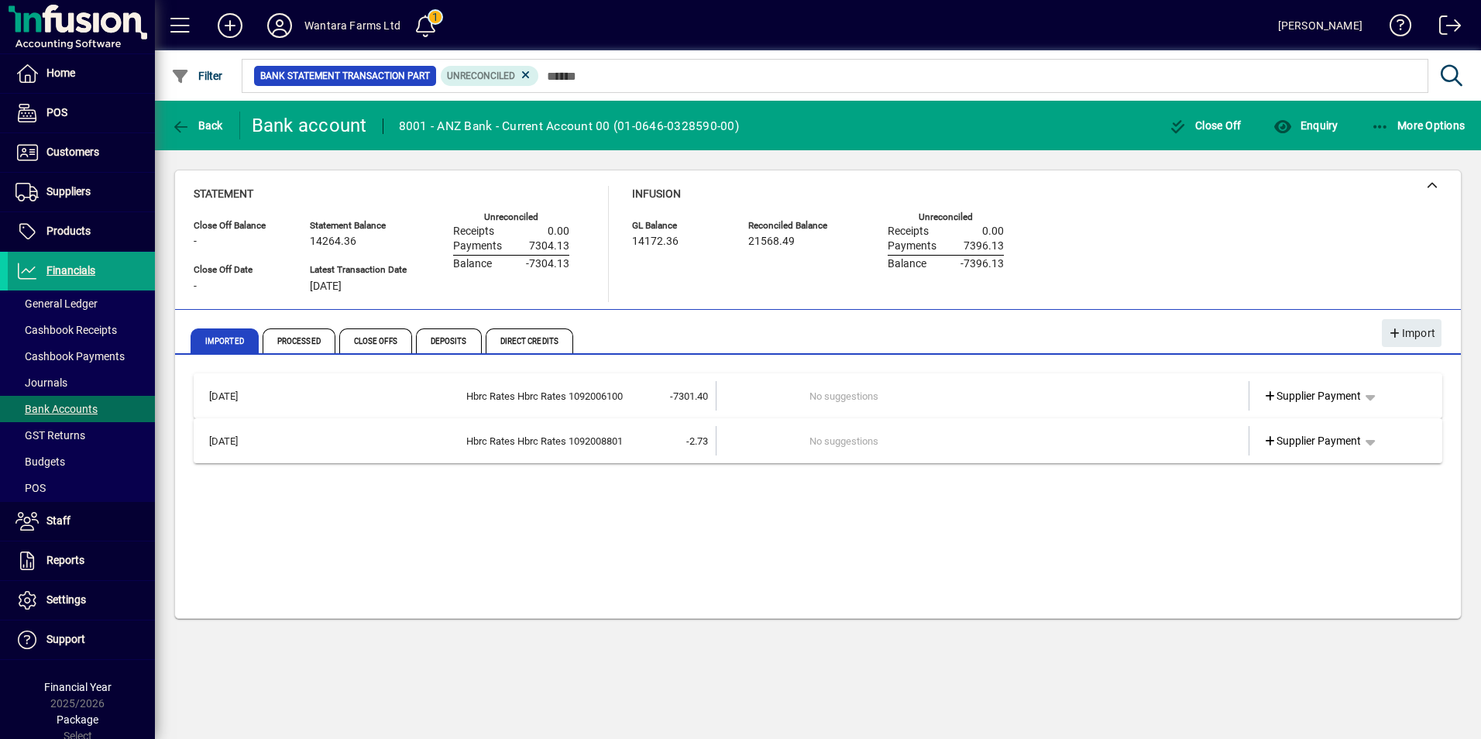
click at [965, 401] on td "No suggestions" at bounding box center [983, 395] width 349 height 29
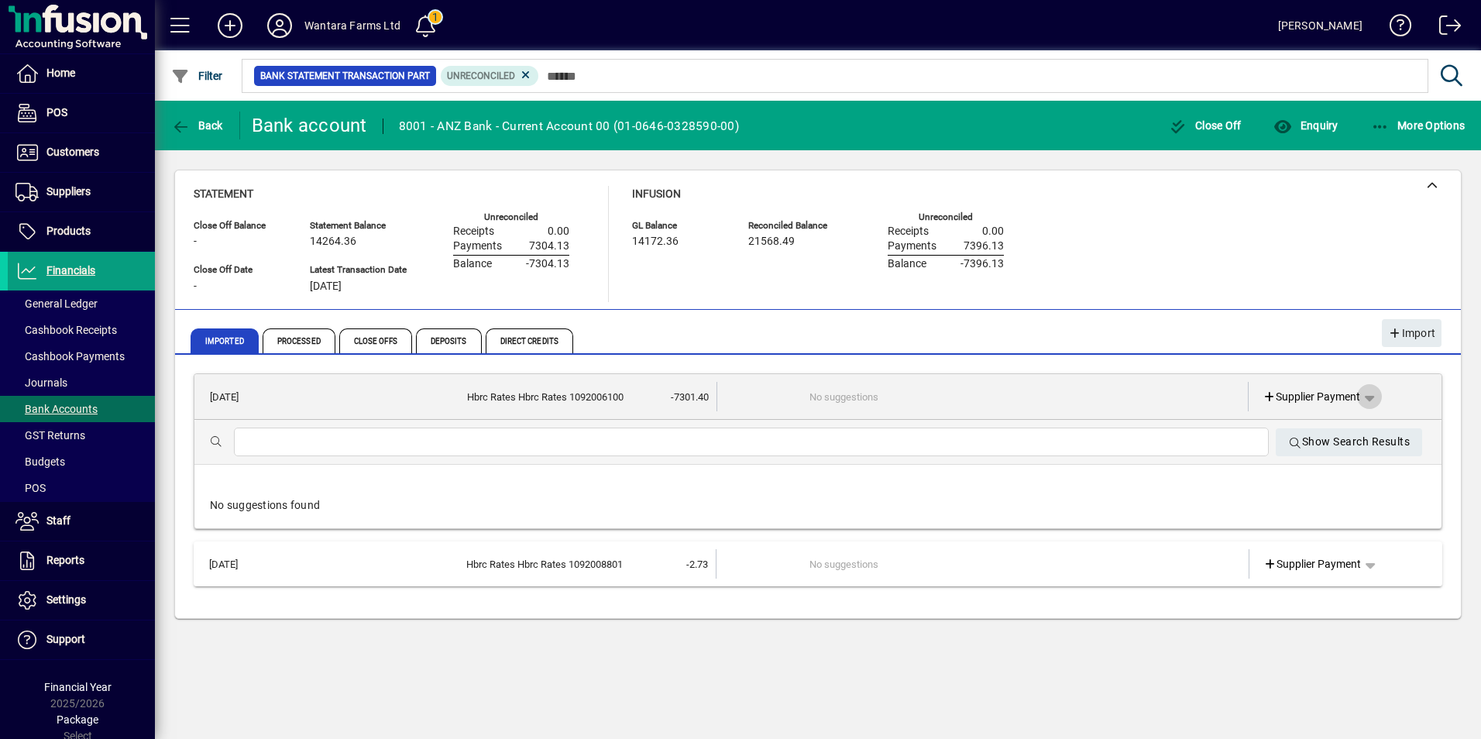
click at [1378, 393] on span "button" at bounding box center [1369, 396] width 37 height 37
click at [1378, 393] on div at bounding box center [740, 369] width 1481 height 739
click at [516, 339] on span "Direct Credits" at bounding box center [530, 340] width 88 height 25
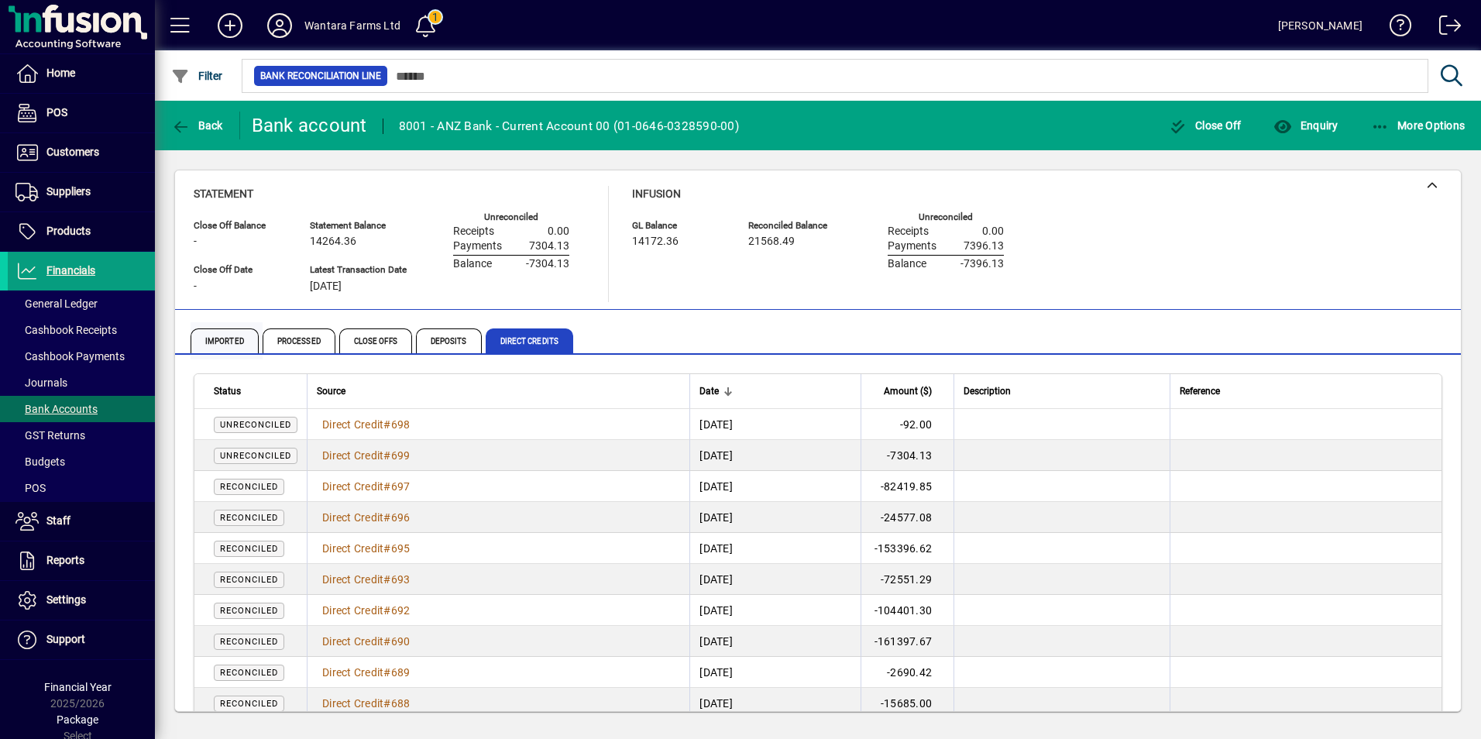
click at [209, 336] on span "Imported" at bounding box center [225, 340] width 68 height 25
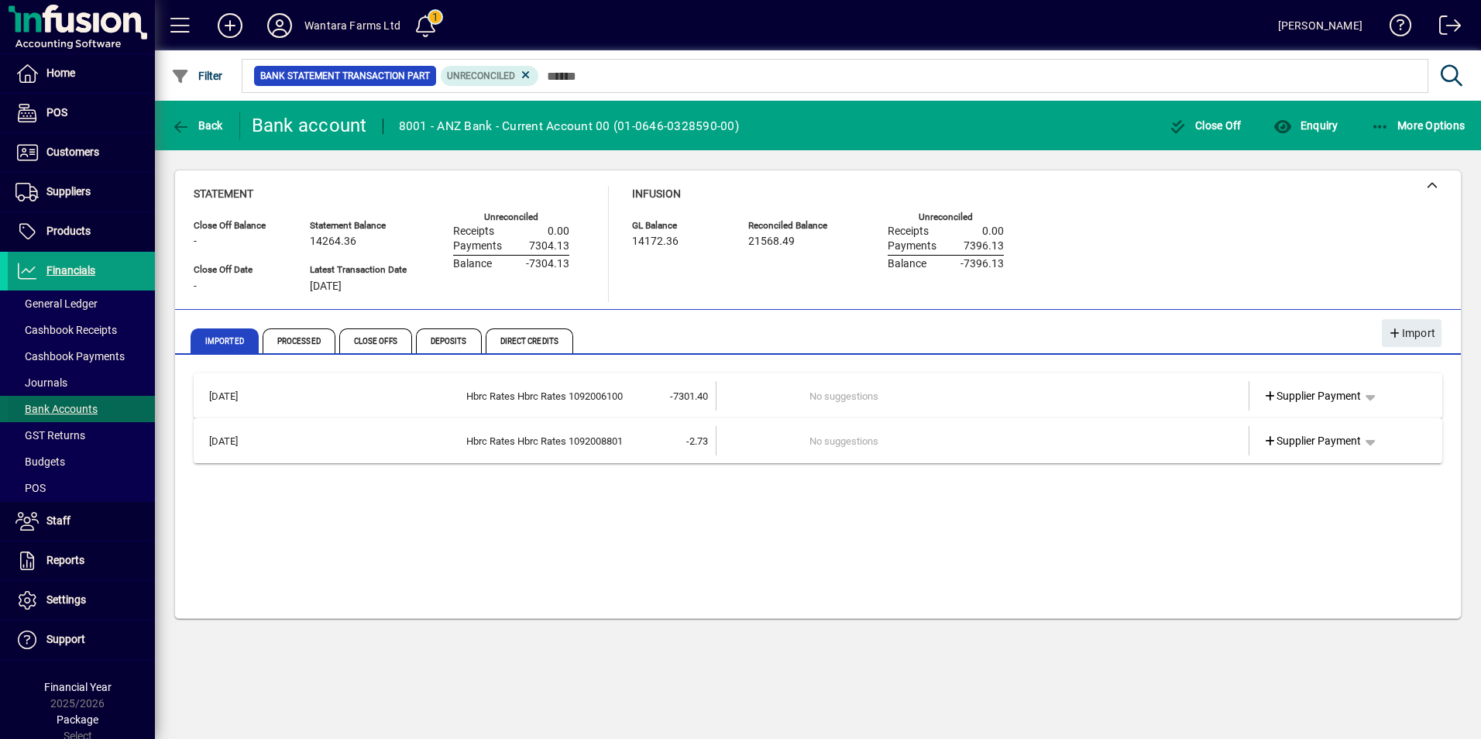
click at [79, 407] on span "Bank Accounts" at bounding box center [56, 409] width 82 height 12
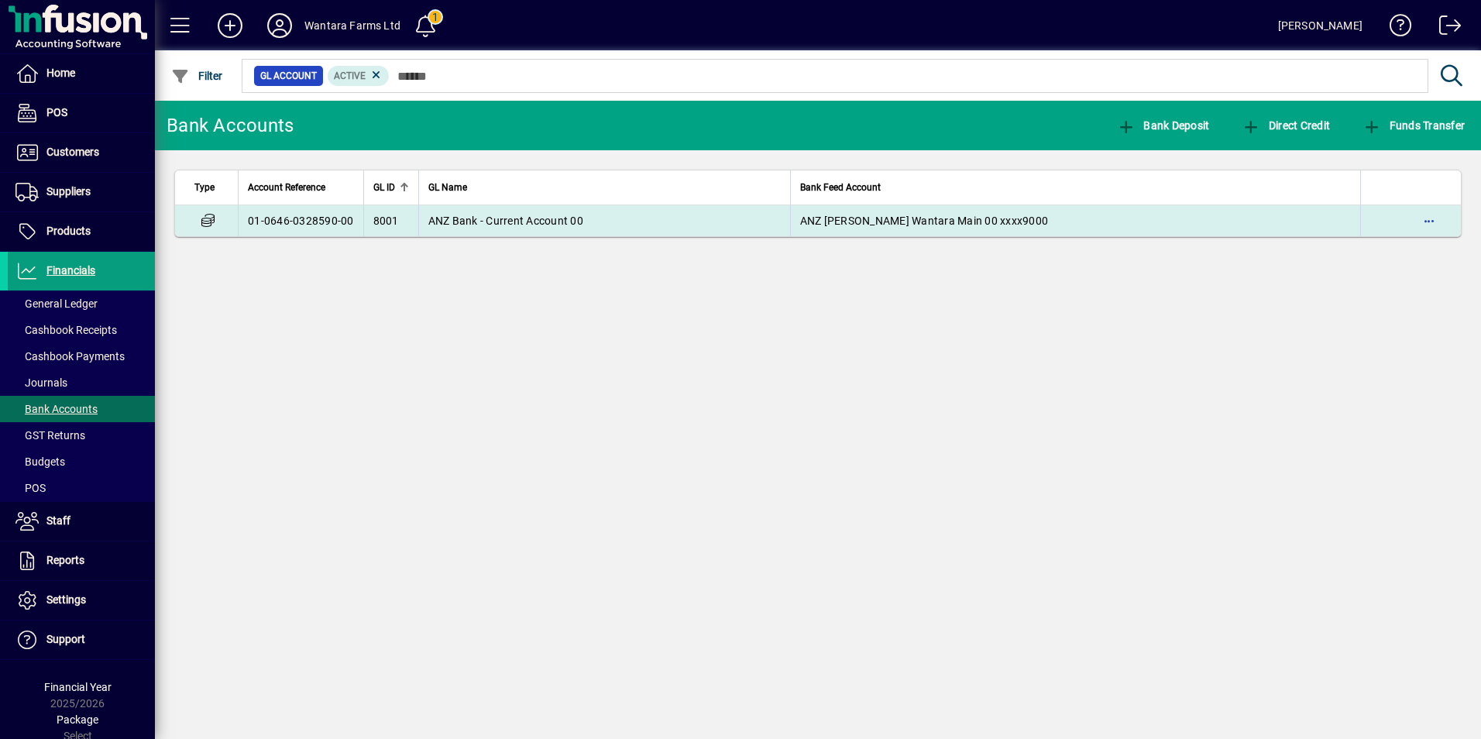
click at [579, 233] on td "ANZ Bank - Current Account 00" at bounding box center [604, 220] width 372 height 31
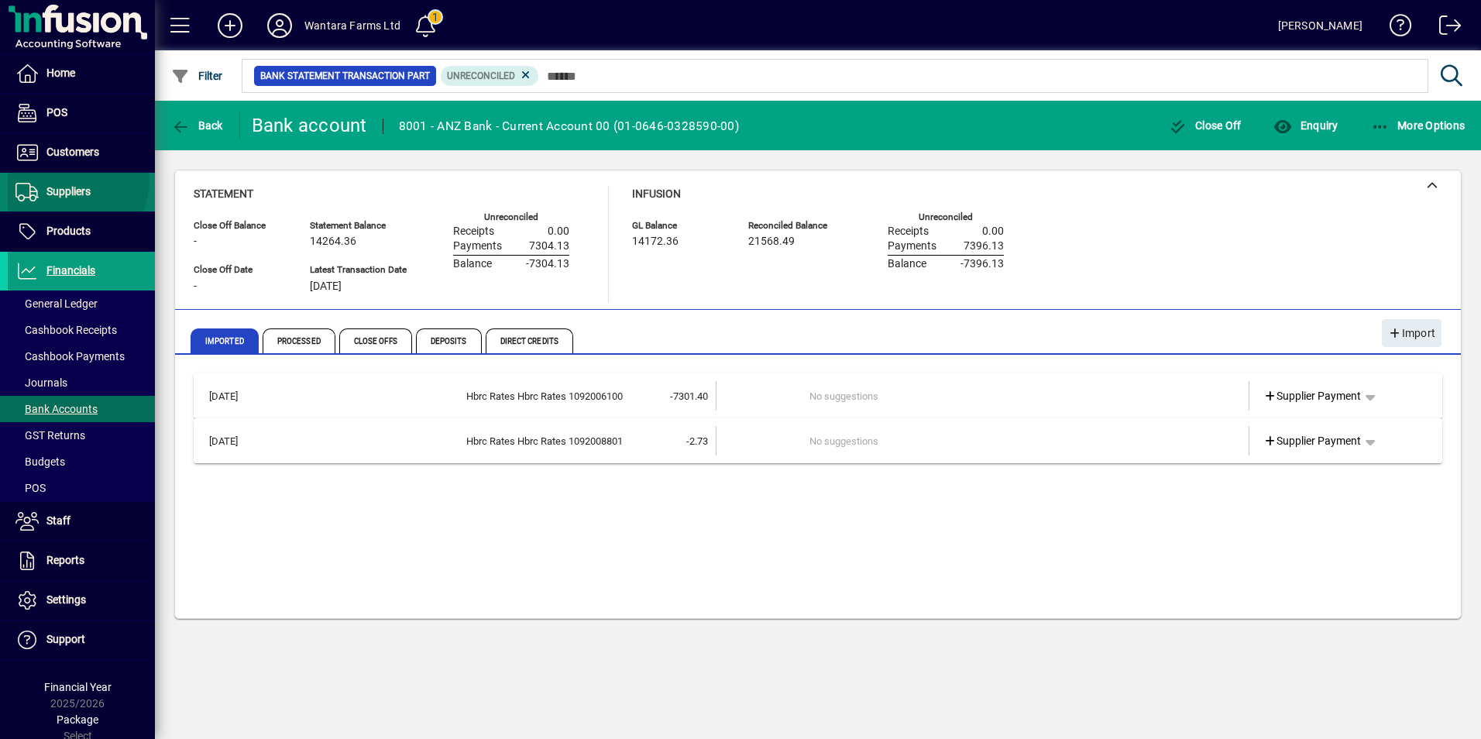
click at [73, 181] on span at bounding box center [81, 192] width 147 height 37
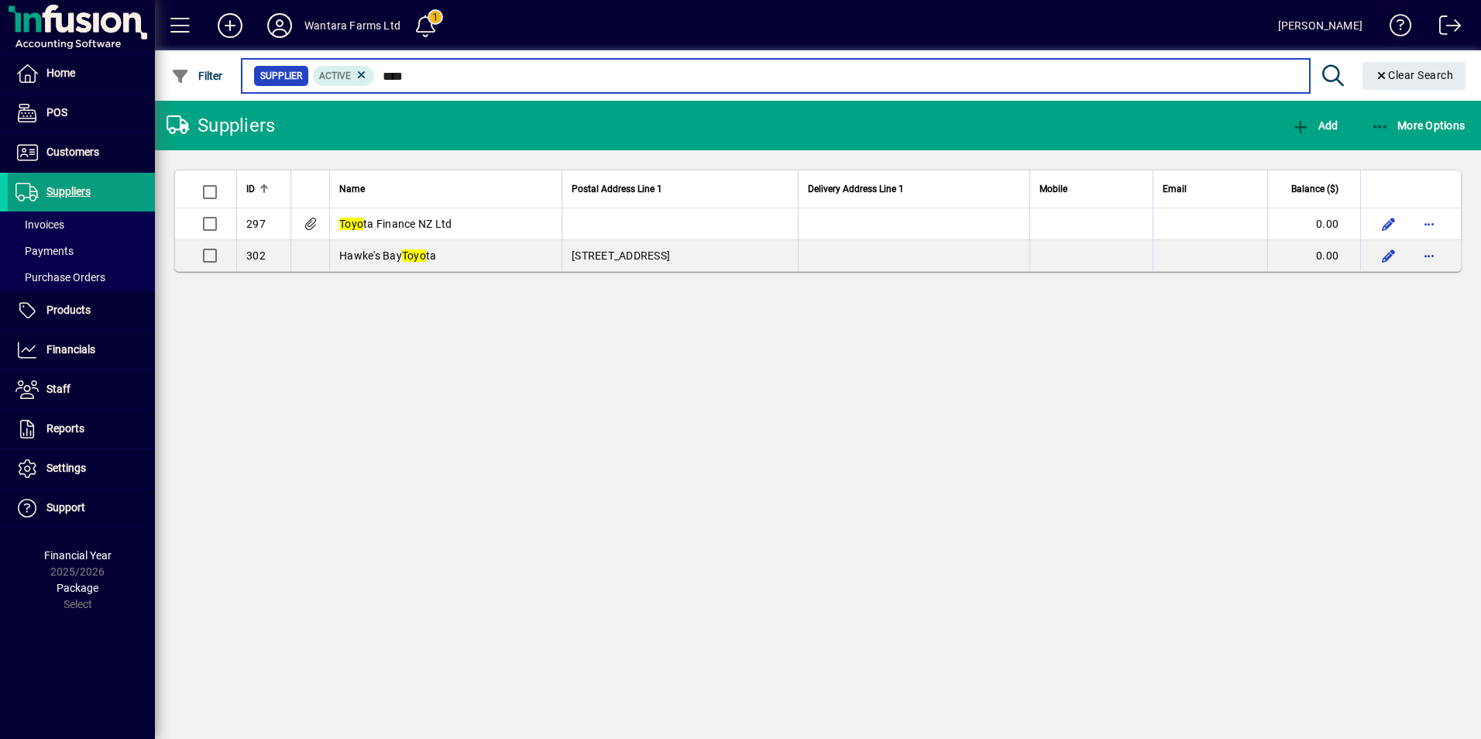
type input "****"
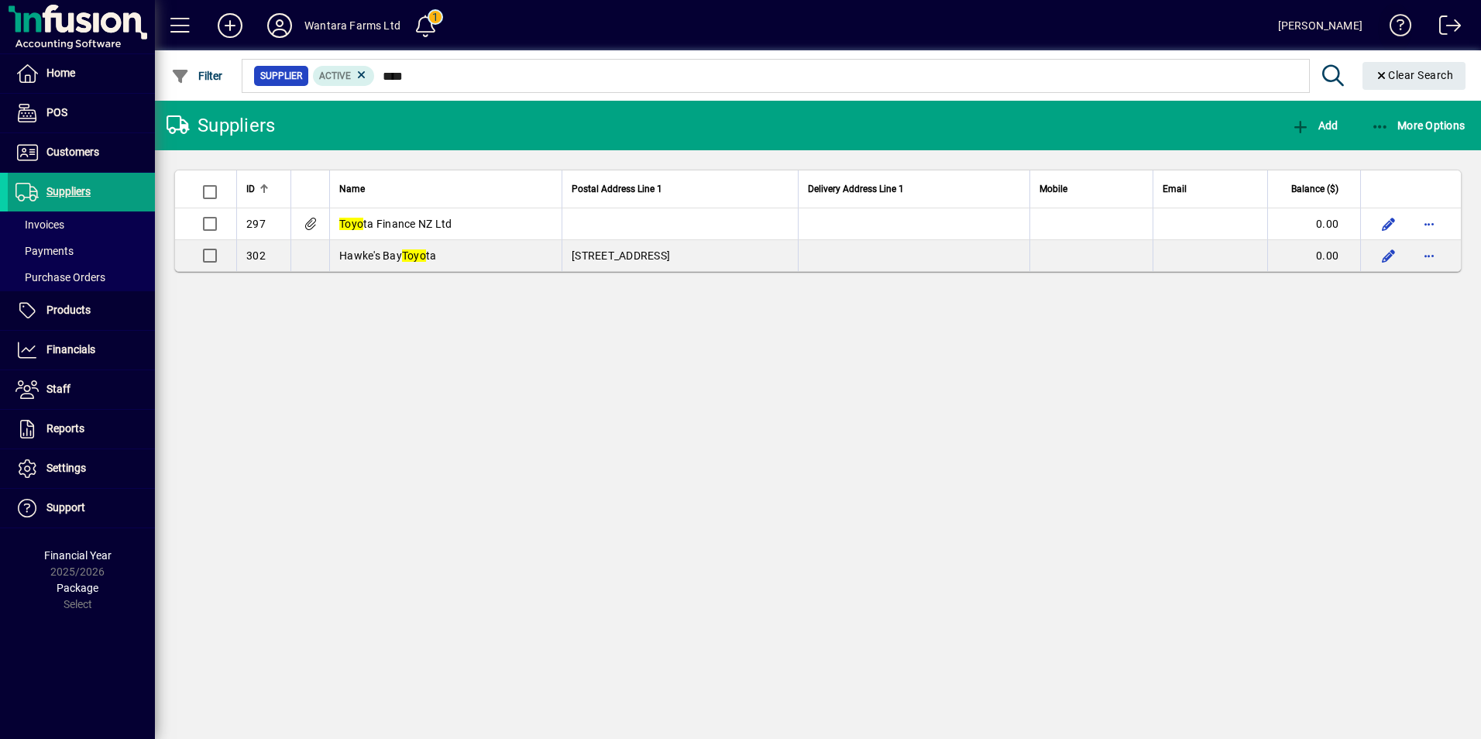
click at [1398, 29] on span at bounding box center [1394, 28] width 37 height 37
click at [1407, 25] on span at bounding box center [1394, 28] width 37 height 37
click at [287, 30] on icon at bounding box center [279, 25] width 31 height 25
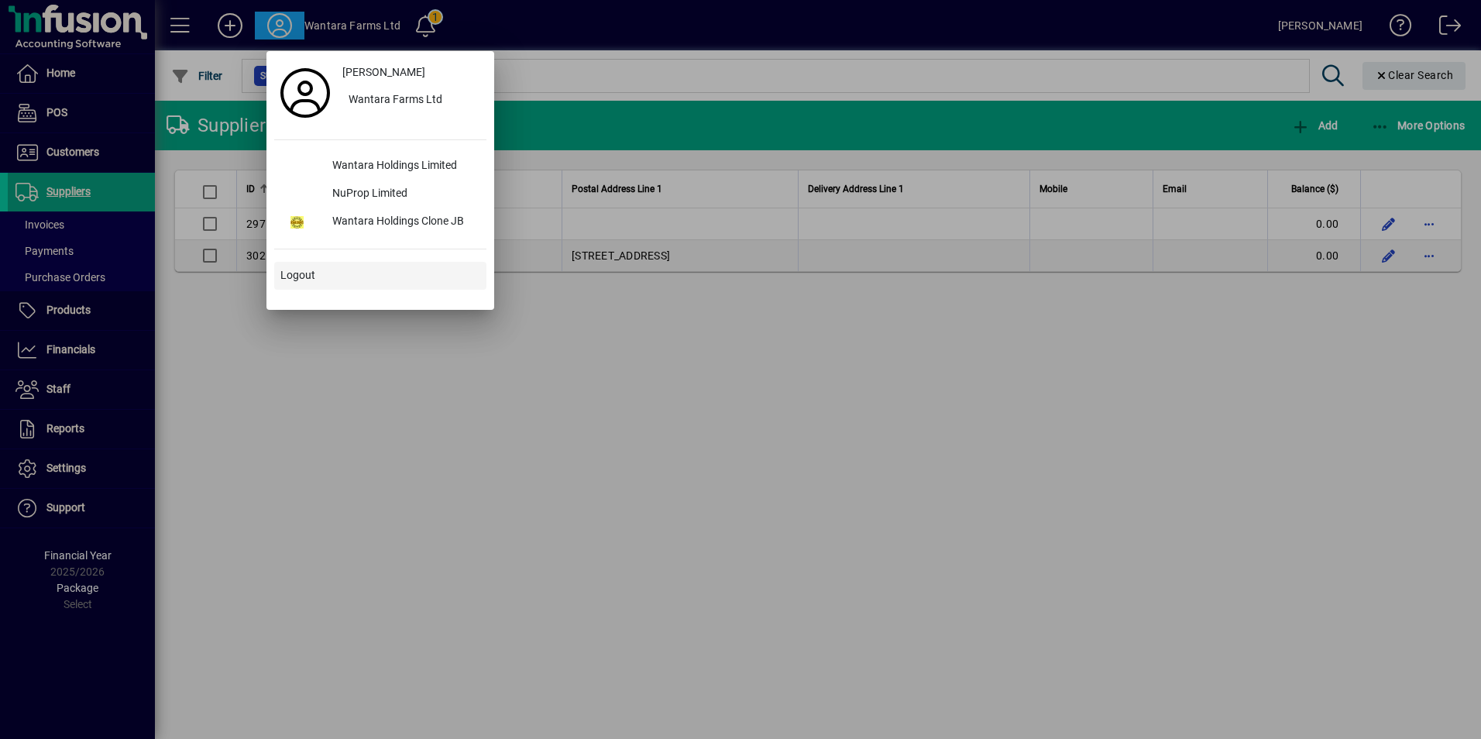
click at [296, 277] on span "Logout" at bounding box center [297, 275] width 35 height 16
